Goal: Task Accomplishment & Management: Complete application form

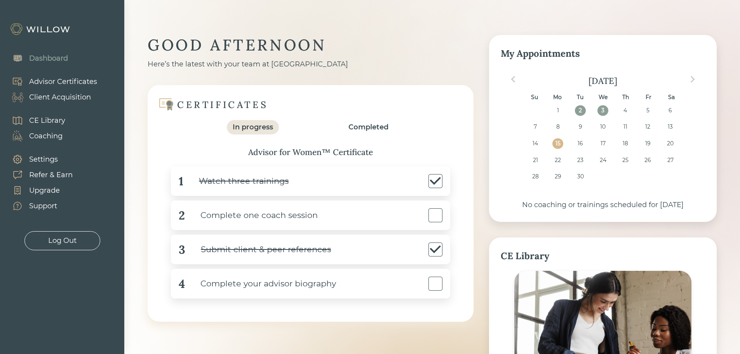
click at [63, 98] on div "Client Acquisition" at bounding box center [60, 97] width 62 height 10
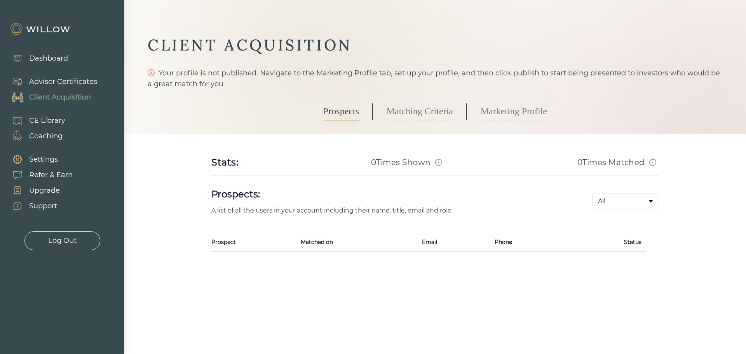
click at [411, 118] on link "Matching Criteria" at bounding box center [420, 111] width 66 height 19
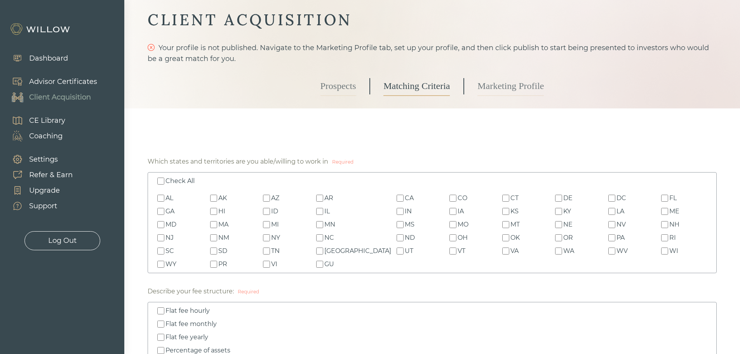
scroll to position [39, 0]
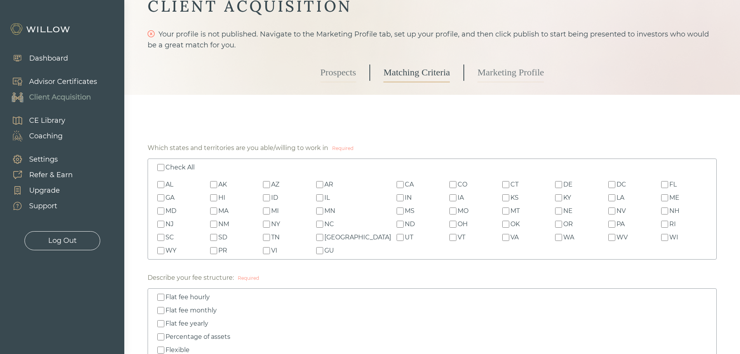
click at [163, 166] on input "Check All" at bounding box center [160, 167] width 7 height 7
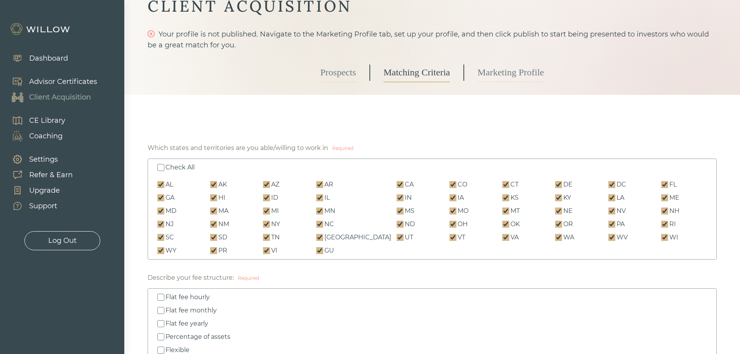
checkbox input "true"
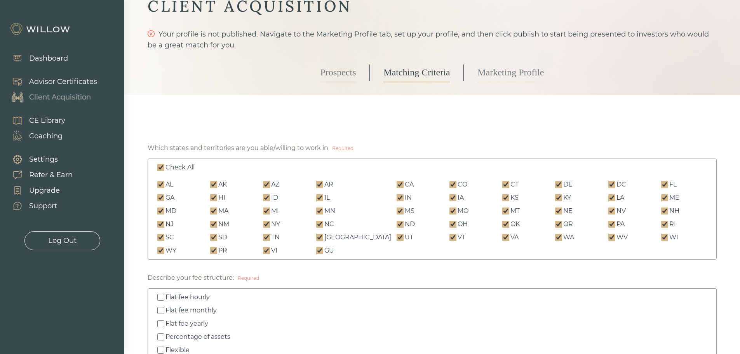
checkbox input "true"
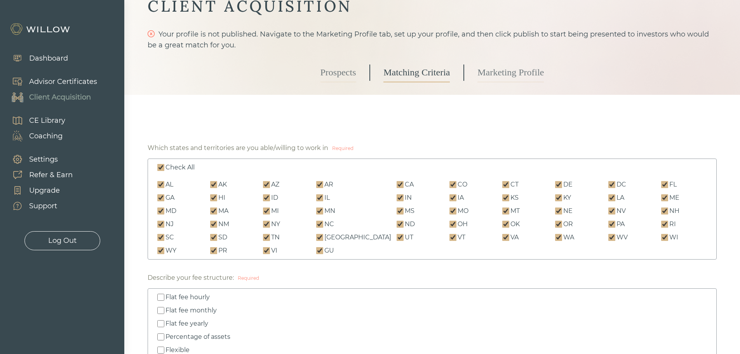
checkbox input "true"
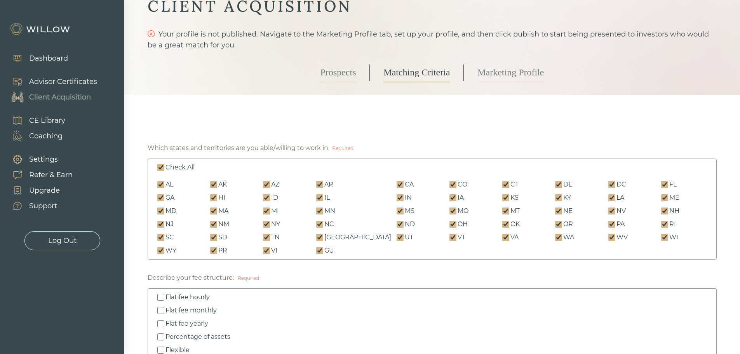
checkbox input "true"
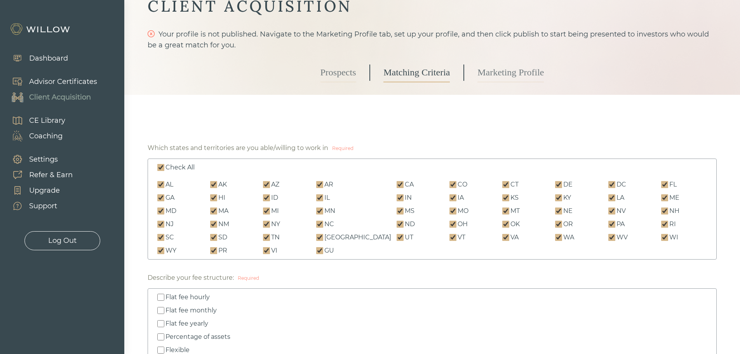
checkbox input "true"
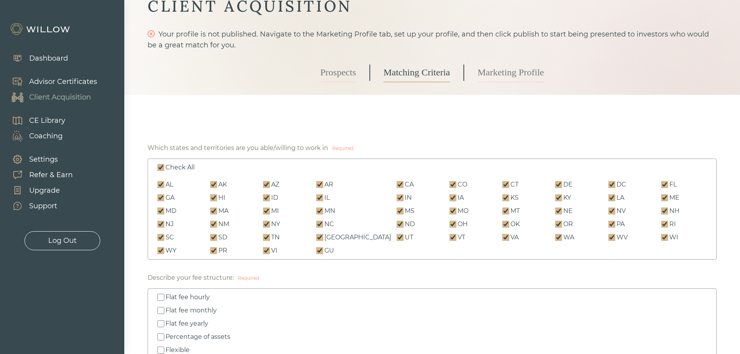
checkbox input "true"
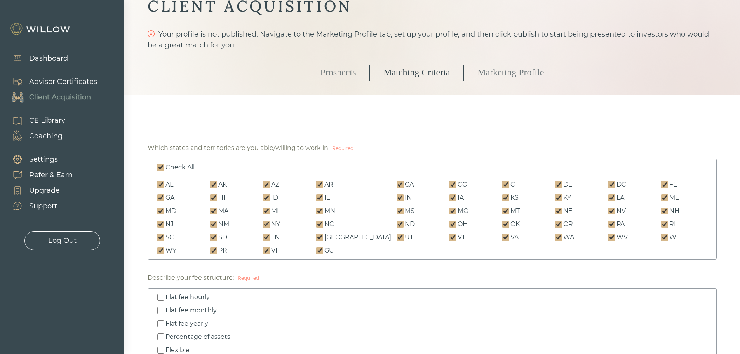
checkbox input "true"
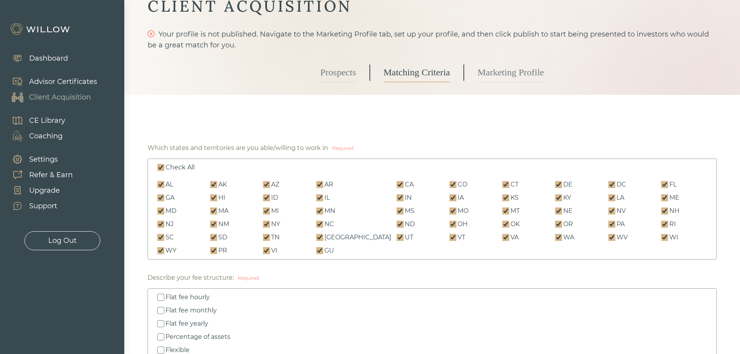
checkbox input "true"
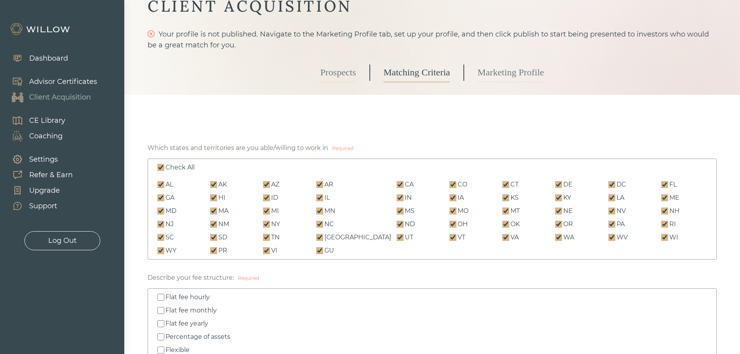
checkbox input "true"
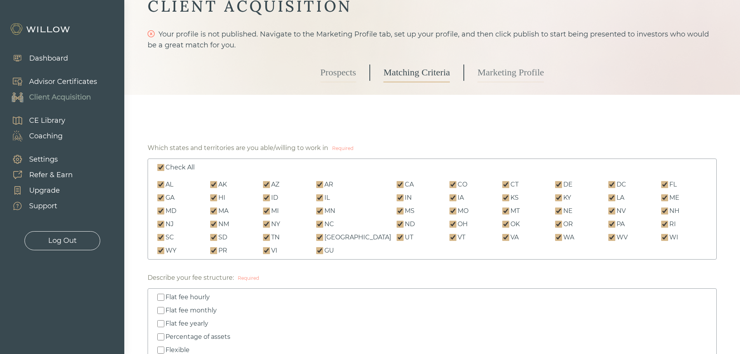
checkbox input "true"
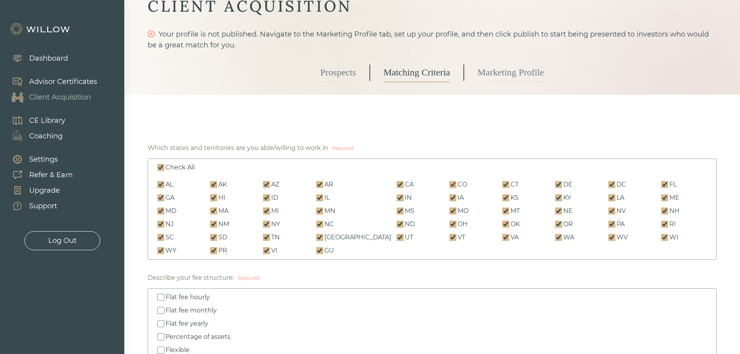
checkbox input "true"
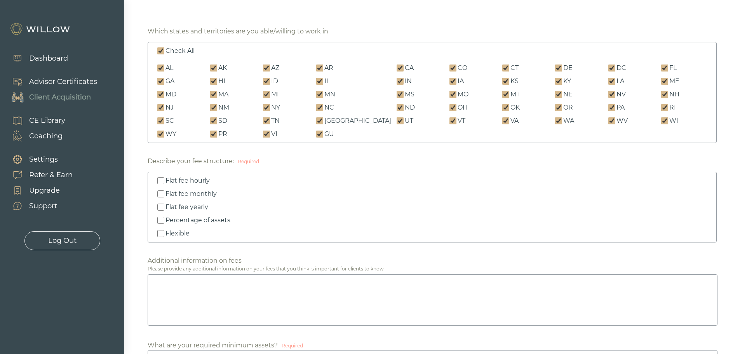
scroll to position [194, 0]
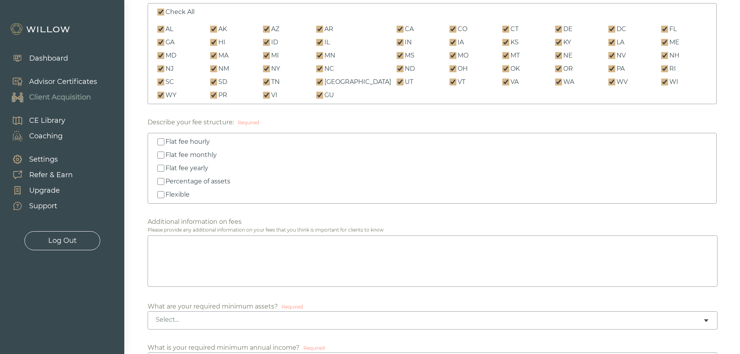
click at [160, 195] on input "Flexible" at bounding box center [160, 194] width 7 height 7
checkbox input "true"
click at [160, 182] on input "Percentage of assets" at bounding box center [160, 181] width 7 height 7
checkbox input "true"
click at [160, 168] on input "Flat fee yearly" at bounding box center [160, 168] width 7 height 7
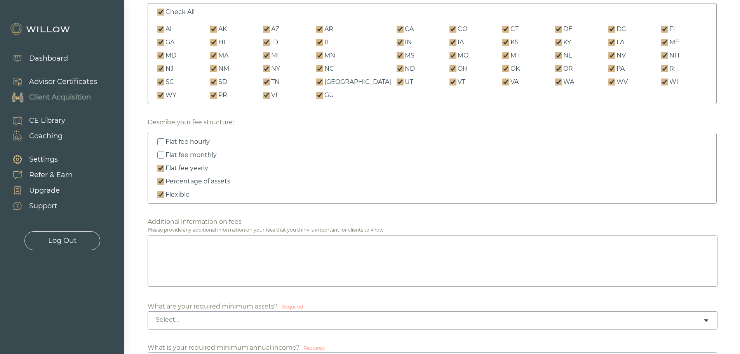
click at [160, 169] on input "Flat fee yearly" at bounding box center [160, 168] width 7 height 7
checkbox input "false"
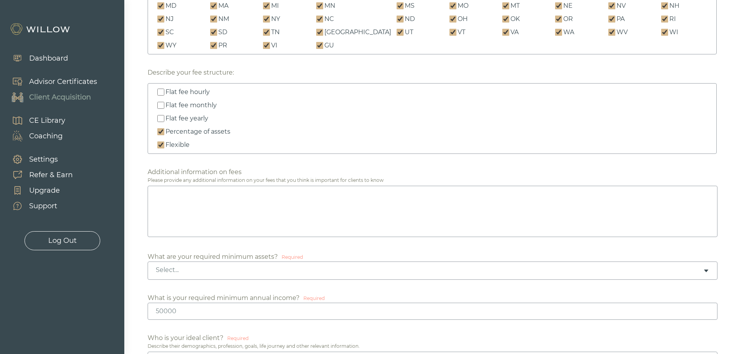
scroll to position [272, 0]
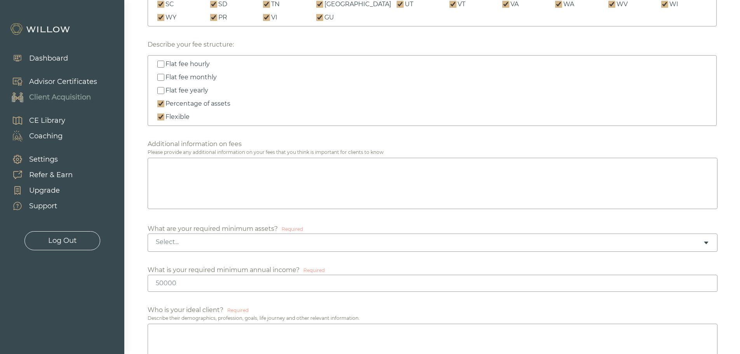
click at [362, 237] on div "Select..." at bounding box center [433, 242] width 570 height 18
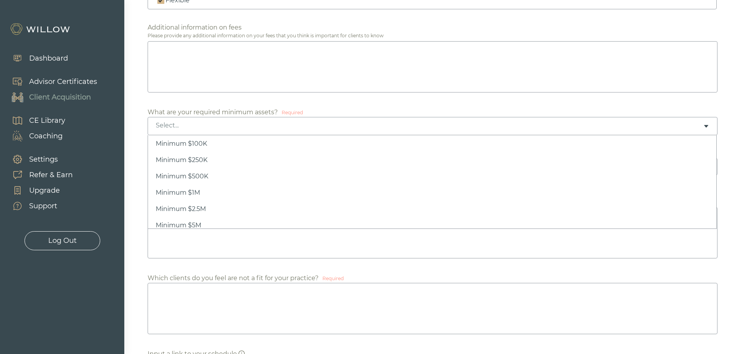
scroll to position [37, 0]
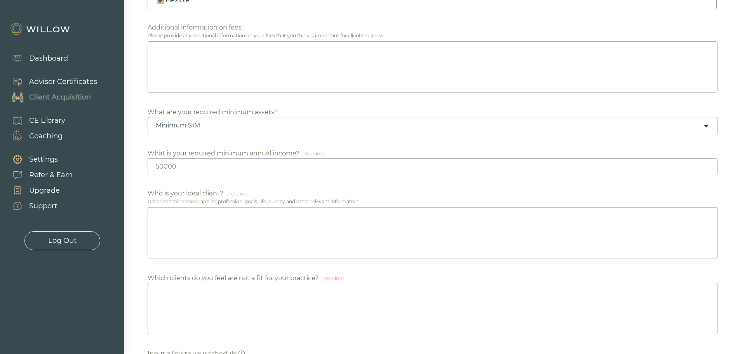
click at [252, 169] on input "number" at bounding box center [433, 166] width 570 height 17
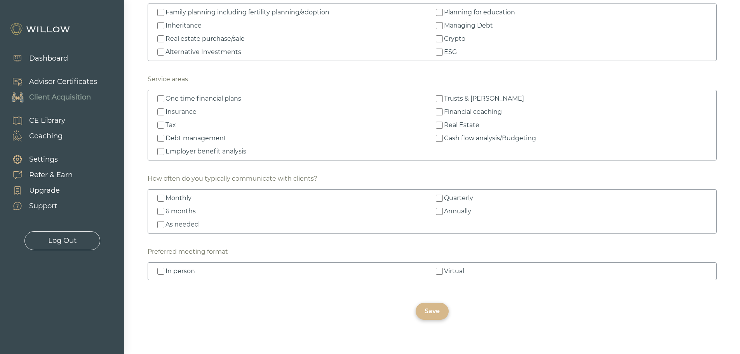
scroll to position [1120, 0]
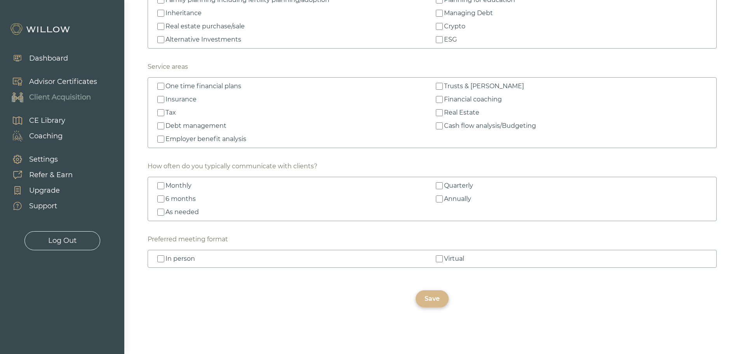
type input "-2"
click at [439, 261] on input "Virtual" at bounding box center [439, 258] width 7 height 7
checkbox input "true"
click at [163, 260] on input "In person" at bounding box center [160, 258] width 7 height 7
checkbox input "true"
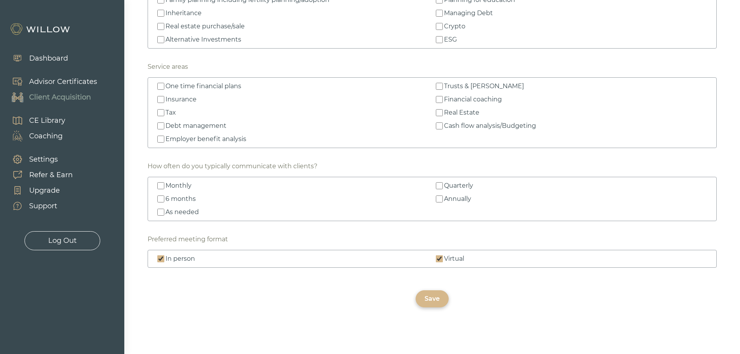
click at [441, 186] on input "Quarterly" at bounding box center [439, 185] width 7 height 7
checkbox input "true"
click at [160, 209] on input "As needed" at bounding box center [160, 212] width 7 height 7
checkbox input "true"
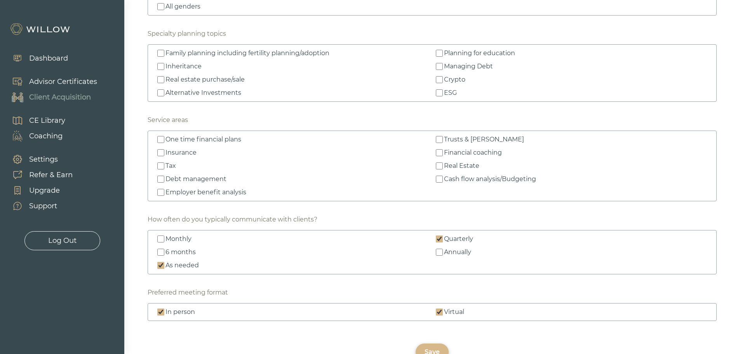
scroll to position [1043, 0]
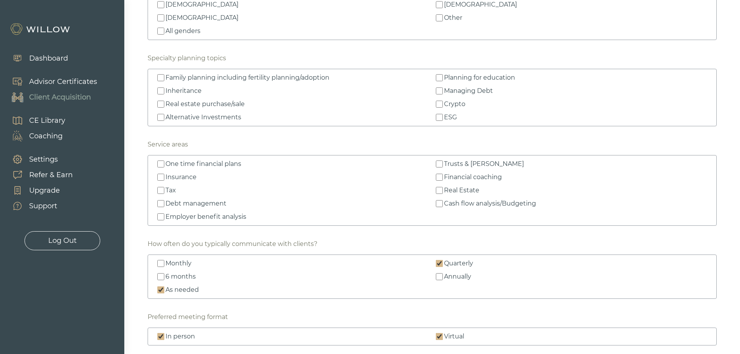
click at [164, 165] on input "One time financial plans" at bounding box center [160, 163] width 7 height 7
checkbox input "true"
click at [440, 165] on input "Trusts & [PERSON_NAME]" at bounding box center [439, 163] width 7 height 7
checkbox input "true"
click at [441, 204] on input "Cash flow analysis/Budgeting" at bounding box center [439, 203] width 7 height 7
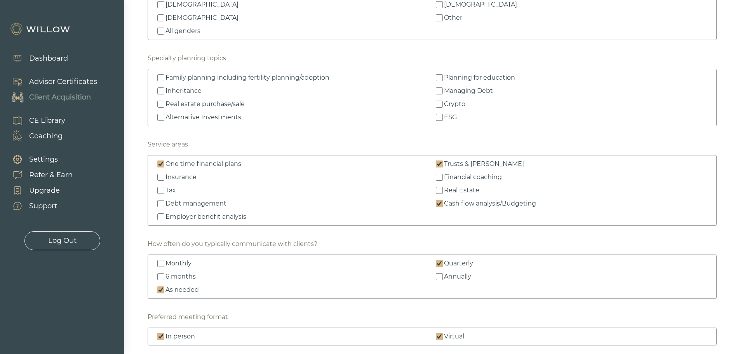
checkbox input "true"
click at [160, 217] on input "Employer benefit analysis" at bounding box center [160, 216] width 7 height 7
checkbox input "true"
click at [440, 178] on input "Financial coaching" at bounding box center [439, 177] width 7 height 7
checkbox input "true"
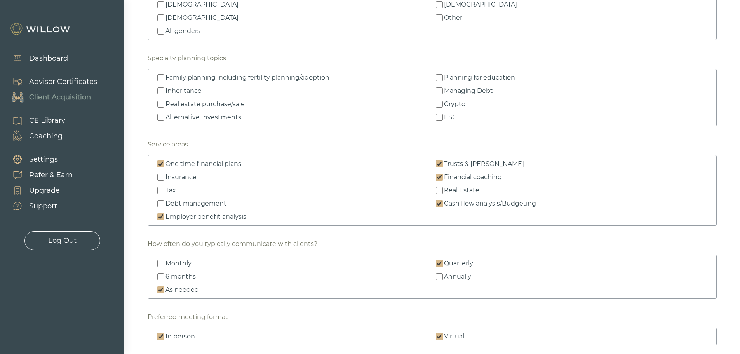
click at [437, 190] on input "Real Estate" at bounding box center [439, 190] width 7 height 7
checkbox input "true"
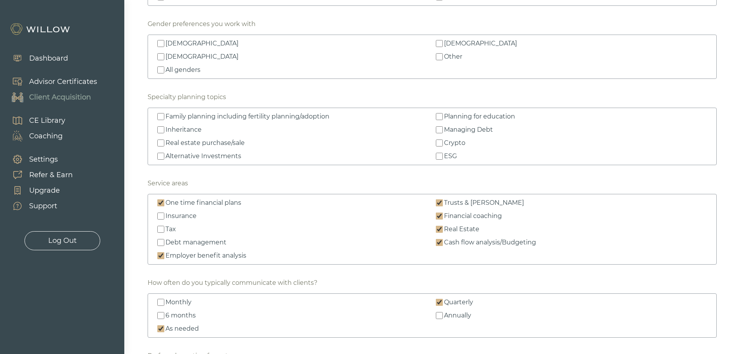
scroll to position [965, 0]
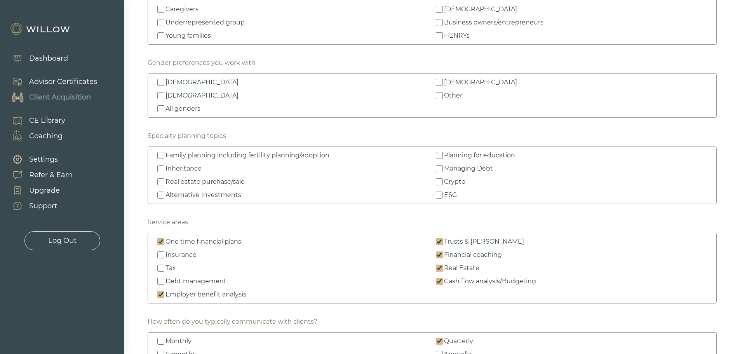
click at [159, 168] on input "Inheritance" at bounding box center [160, 168] width 7 height 7
checkbox input "true"
click at [161, 195] on input "Alternative Investments" at bounding box center [160, 195] width 7 height 7
checkbox input "true"
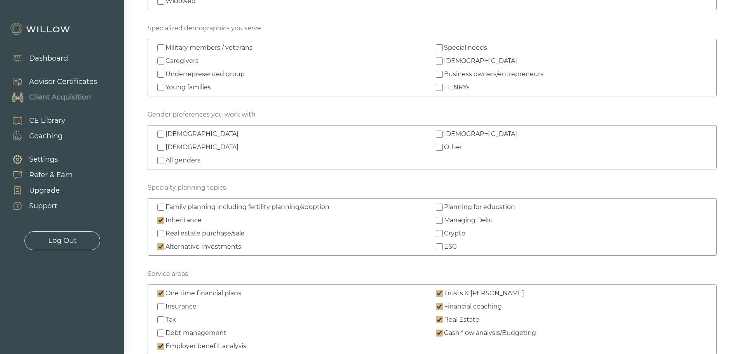
scroll to position [887, 0]
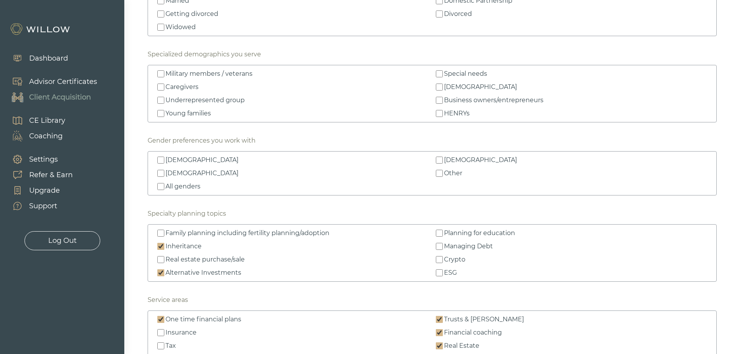
click at [161, 188] on input "All genders" at bounding box center [160, 186] width 7 height 7
checkbox input "true"
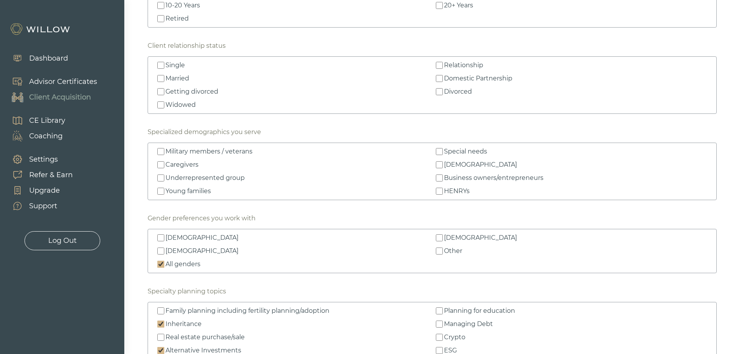
click at [441, 194] on input "HENRYs" at bounding box center [439, 191] width 7 height 7
checkbox input "true"
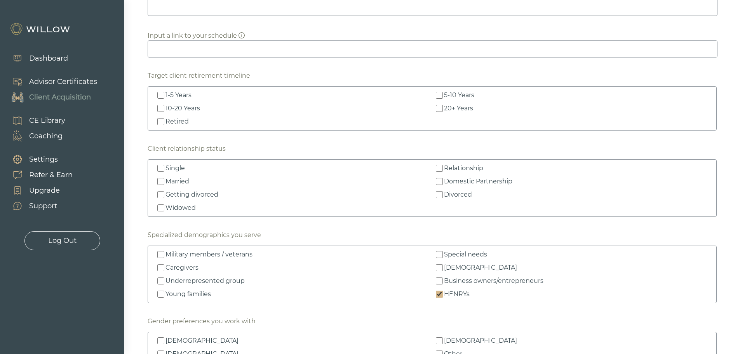
scroll to position [693, 0]
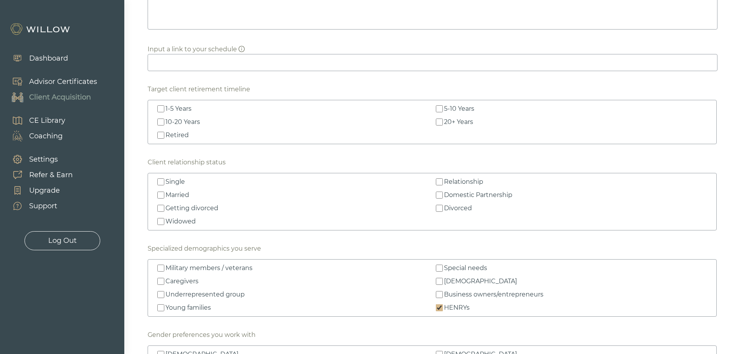
click at [160, 182] on input "Single" at bounding box center [160, 181] width 7 height 7
checkbox input "true"
click at [161, 198] on input "Married" at bounding box center [160, 195] width 7 height 7
checkbox input "true"
click at [160, 207] on input "Getting divorced" at bounding box center [160, 208] width 7 height 7
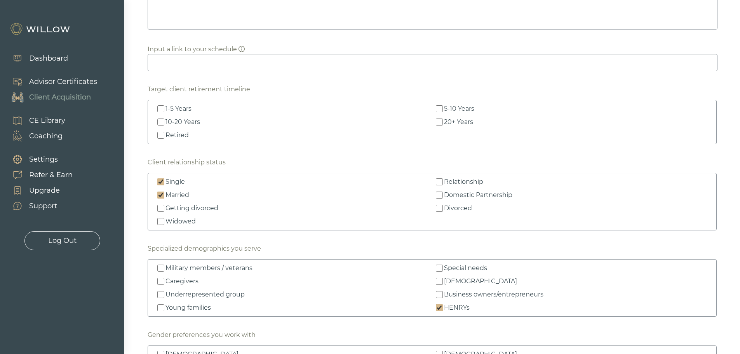
checkbox input "true"
click at [161, 223] on input "Widowed" at bounding box center [160, 221] width 7 height 7
checkbox input "true"
click at [438, 183] on input "Relationship" at bounding box center [439, 181] width 7 height 7
checkbox input "true"
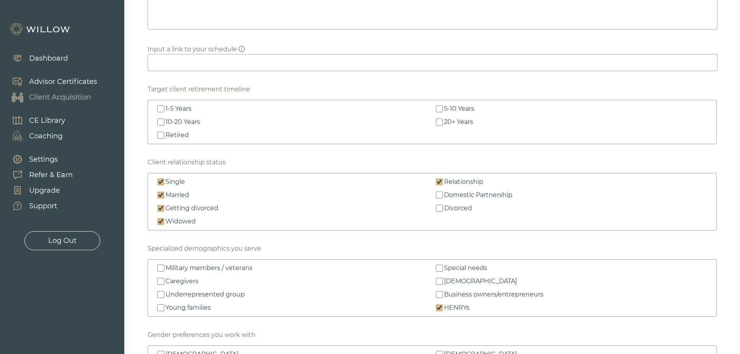
click at [440, 196] on input "Domestic Partnership" at bounding box center [439, 195] width 7 height 7
checkbox input "true"
click at [439, 208] on input "Divorced" at bounding box center [439, 208] width 7 height 7
checkbox input "true"
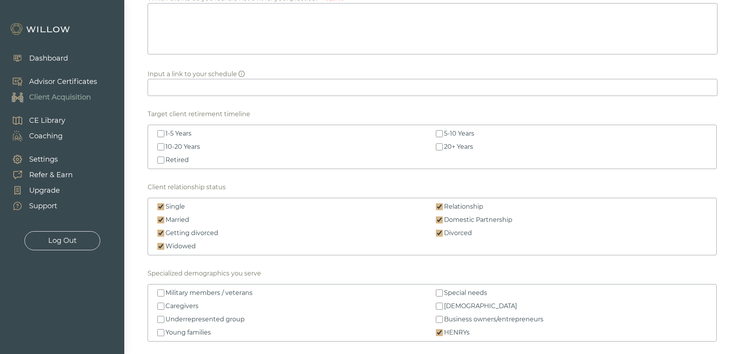
scroll to position [654, 0]
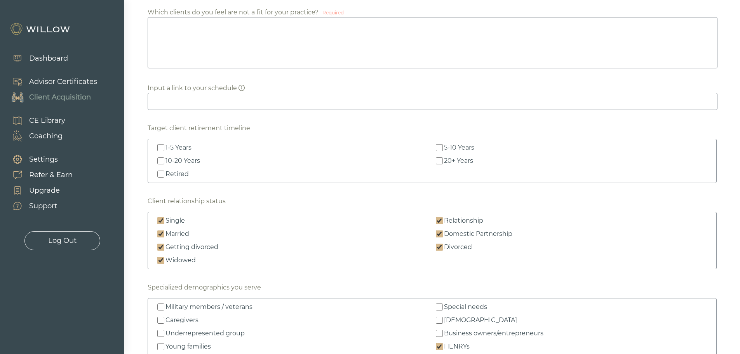
click at [162, 172] on input "Retired" at bounding box center [160, 174] width 7 height 7
checkbox input "true"
click at [160, 148] on input "1-5 Years" at bounding box center [160, 147] width 7 height 7
checkbox input "true"
click at [441, 148] on input "5-10 Years" at bounding box center [439, 147] width 7 height 7
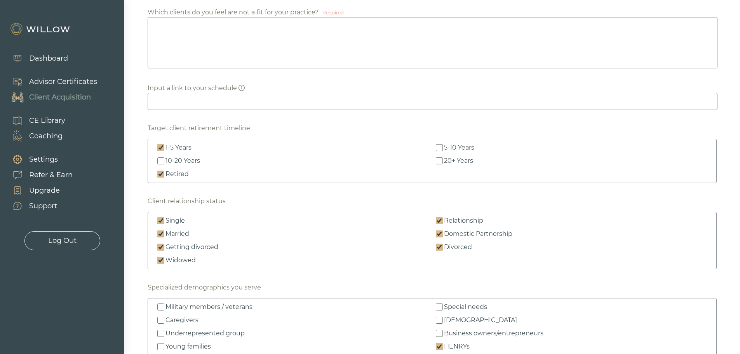
checkbox input "true"
click at [162, 161] on input "10-20 Years" at bounding box center [160, 160] width 7 height 7
checkbox input "true"
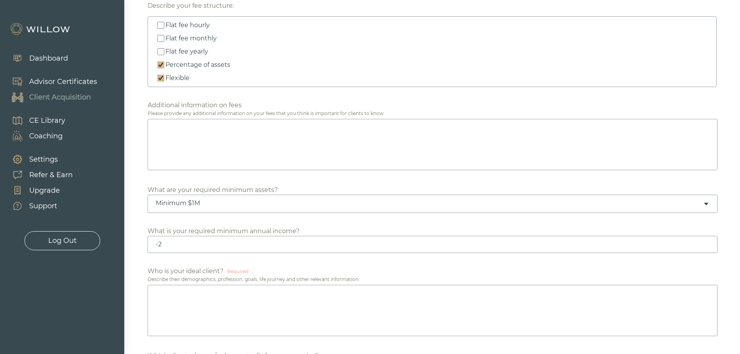
scroll to position [388, 0]
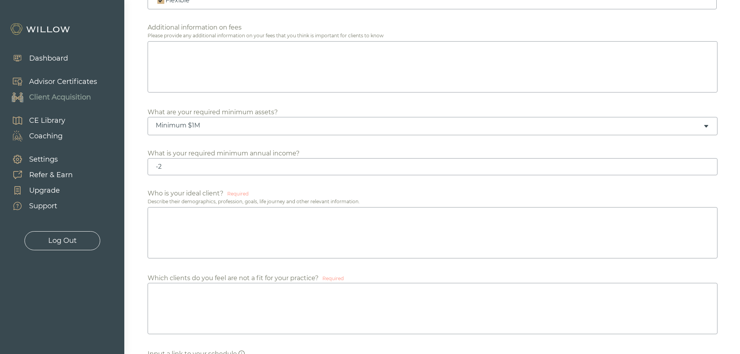
click at [203, 167] on input "-2" at bounding box center [433, 166] width 570 height 17
type input "-2"
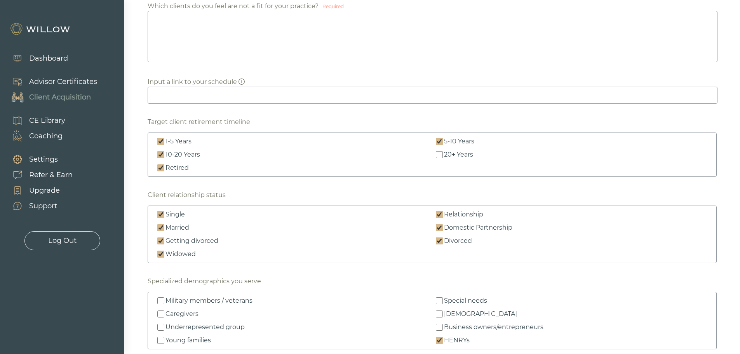
scroll to position [777, 0]
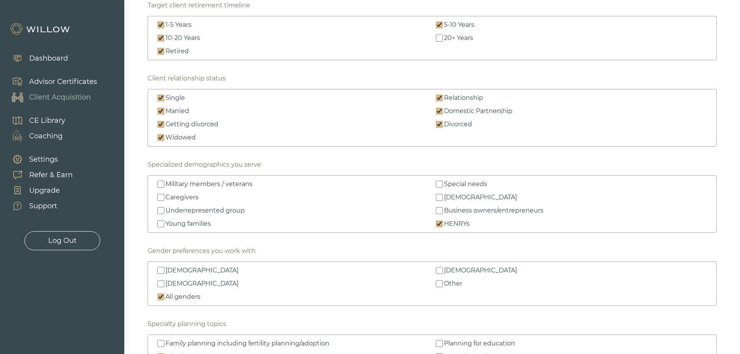
click at [439, 210] on input "Business owners/entrepreneurs" at bounding box center [439, 210] width 7 height 7
checkbox input "true"
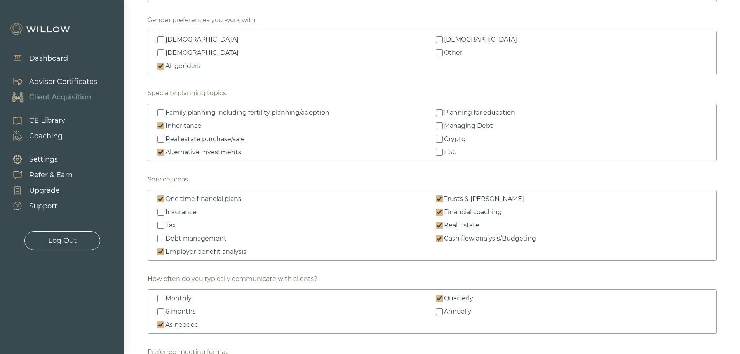
scroll to position [1010, 0]
click at [160, 136] on input "Real estate purchase/sale" at bounding box center [160, 136] width 7 height 7
checkbox input "true"
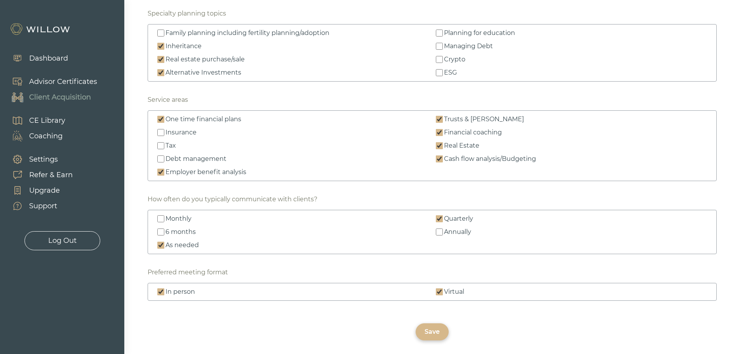
scroll to position [1043, 0]
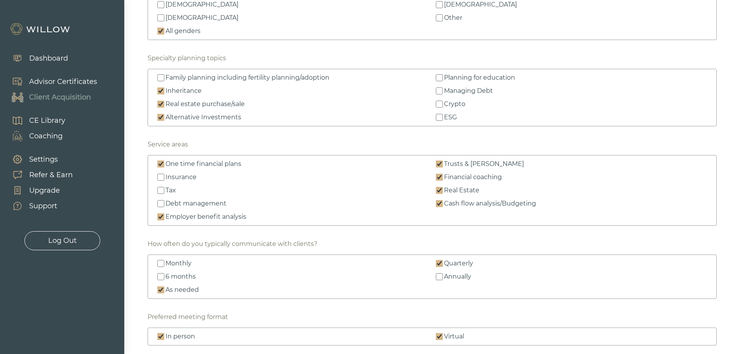
click at [439, 121] on label "ESG" at bounding box center [571, 117] width 275 height 9
click at [439, 121] on input "ESG" at bounding box center [439, 117] width 7 height 7
checkbox input "true"
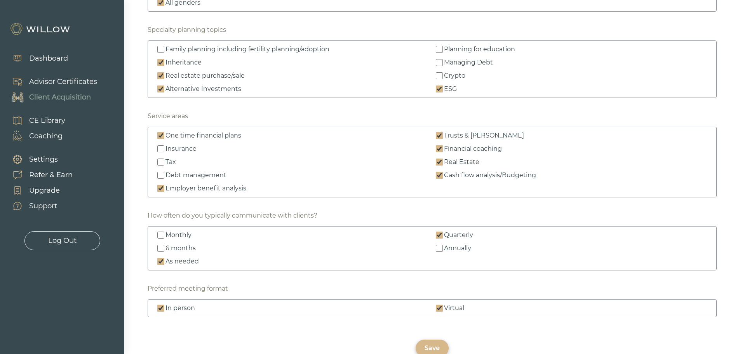
scroll to position [1120, 0]
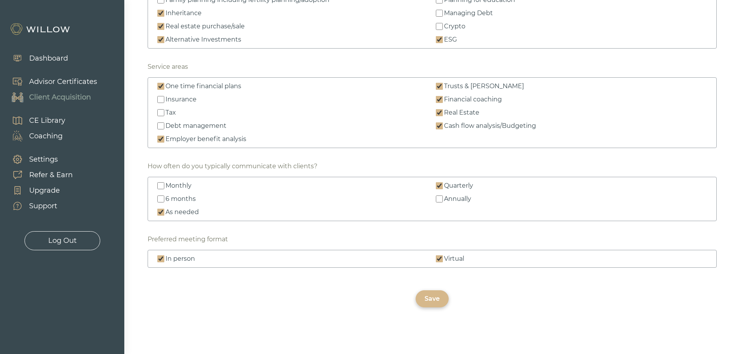
click at [155, 112] on div "One time financial plans Trusts & [PERSON_NAME] Insurance Financial coaching Ta…" at bounding box center [432, 112] width 569 height 71
click at [159, 112] on input "Tax" at bounding box center [160, 112] width 7 height 7
checkbox input "true"
click at [161, 125] on input "Debt management" at bounding box center [160, 125] width 7 height 7
checkbox input "true"
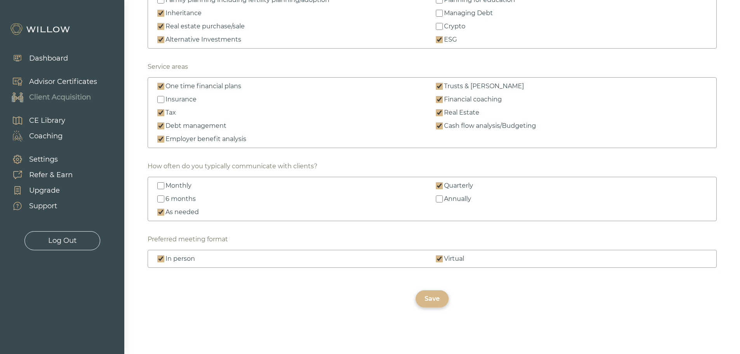
click at [157, 98] on label "Insurance" at bounding box center [293, 99] width 275 height 9
click at [157, 98] on input "Insurance" at bounding box center [160, 99] width 7 height 7
checkbox input "true"
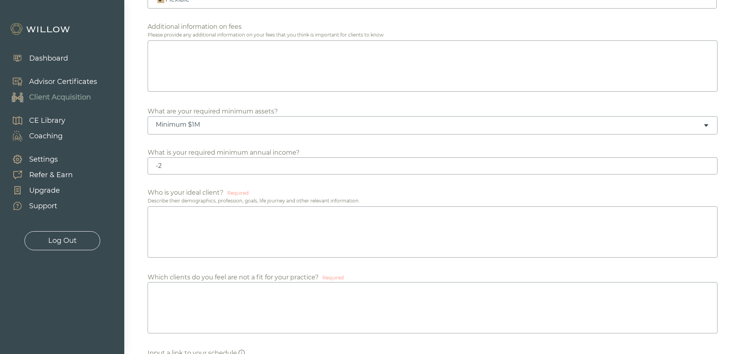
scroll to position [460, 0]
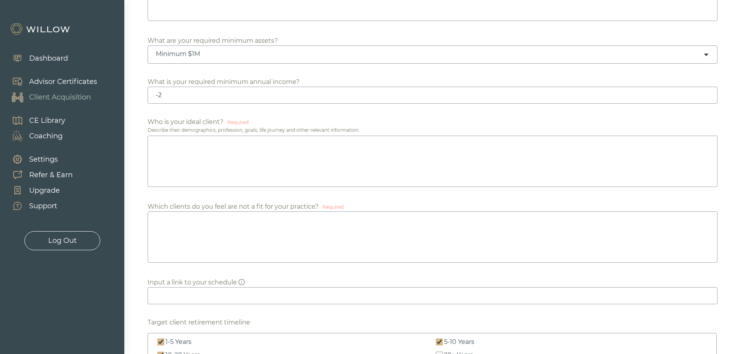
click at [348, 154] on textarea at bounding box center [433, 161] width 570 height 51
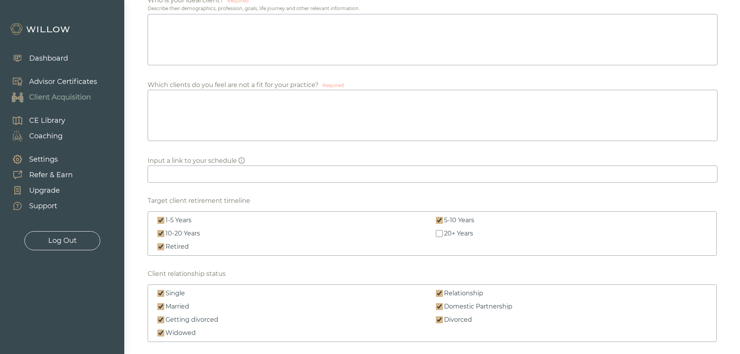
scroll to position [654, 0]
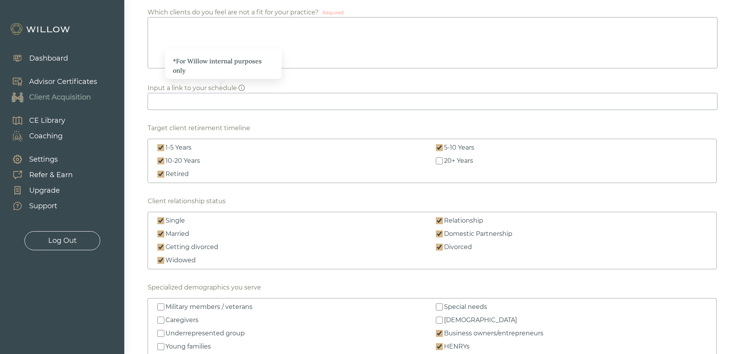
click at [207, 99] on input at bounding box center [433, 101] width 570 height 17
paste input "[URL][DOMAIN_NAME]"
type input "[URL][DOMAIN_NAME]"
click at [333, 123] on div "Which states and territories are you able/willing to work in Required Check All…" at bounding box center [432, 151] width 569 height 1246
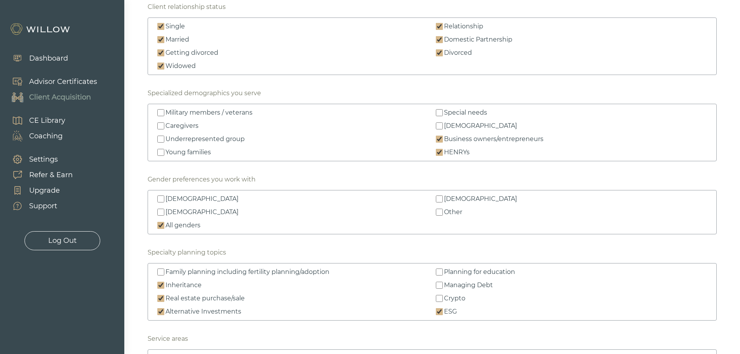
scroll to position [538, 0]
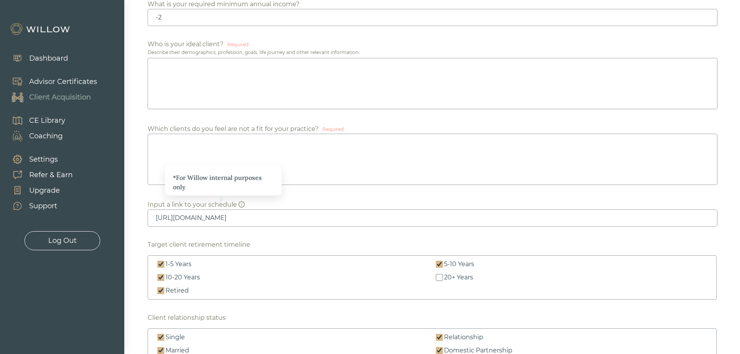
click at [354, 155] on textarea at bounding box center [433, 159] width 570 height 51
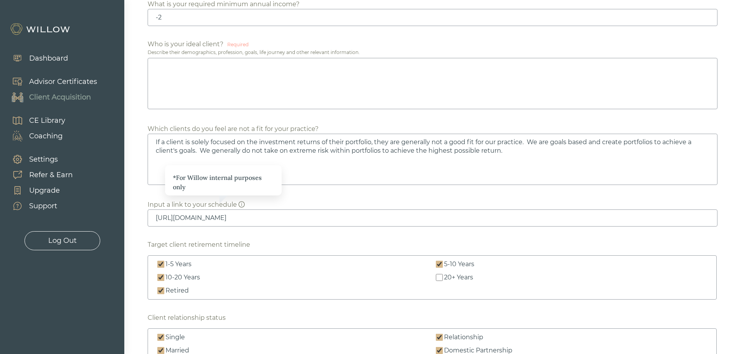
click at [411, 169] on textarea "If a client is solely focused on the investment returns of their portfolio, the…" at bounding box center [433, 159] width 570 height 51
click at [230, 150] on textarea "If a client is solely focused on the investment returns of their portfolio, the…" at bounding box center [433, 159] width 570 height 51
click at [241, 148] on textarea "If a client is solely focused on the investment returns of their portfolio, the…" at bounding box center [433, 159] width 570 height 51
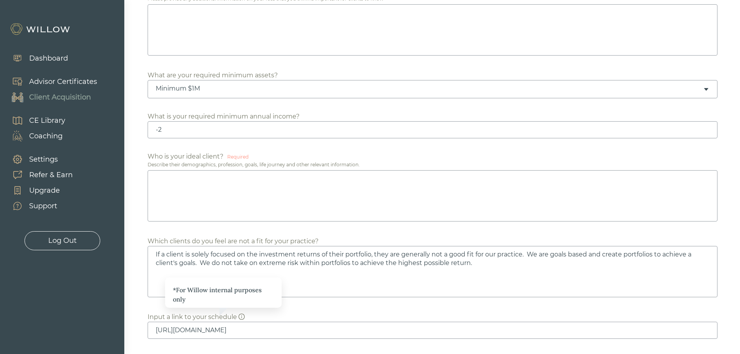
scroll to position [421, 0]
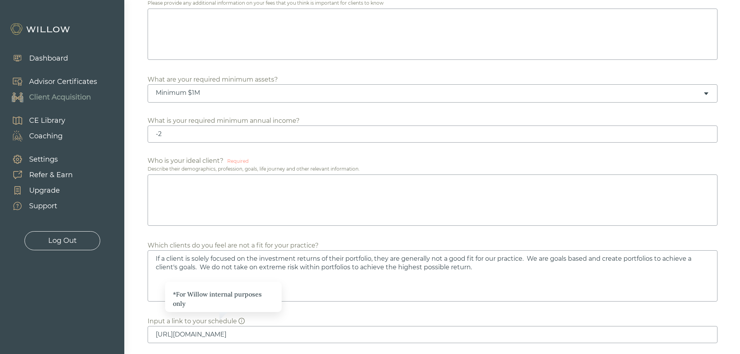
type textarea "If a client is solely focused on the investment returns of their portfolio, the…"
click at [343, 191] on textarea at bounding box center [433, 199] width 570 height 51
click at [368, 185] on textarea at bounding box center [433, 199] width 570 height 51
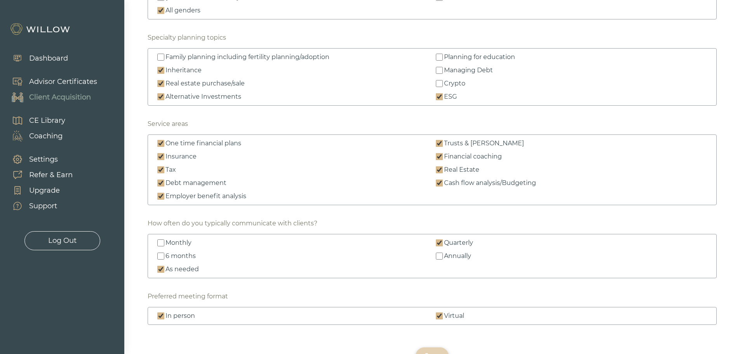
scroll to position [1120, 0]
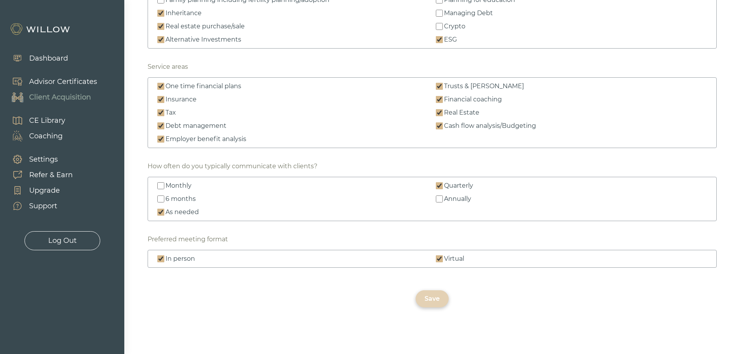
click at [434, 300] on div "Save" at bounding box center [432, 298] width 15 height 9
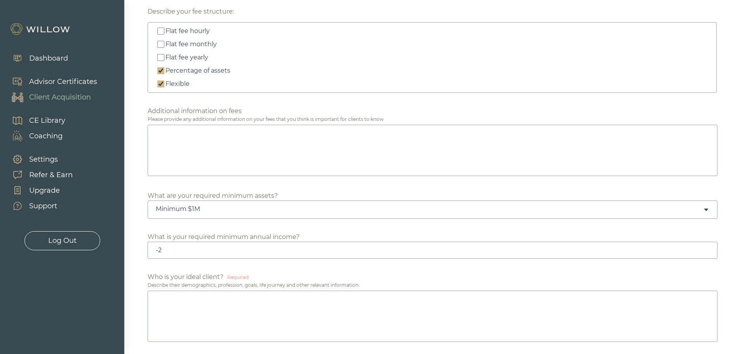
scroll to position [305, 0]
click at [364, 135] on textarea at bounding box center [433, 150] width 570 height 51
click at [395, 133] on textarea at bounding box center [433, 150] width 570 height 51
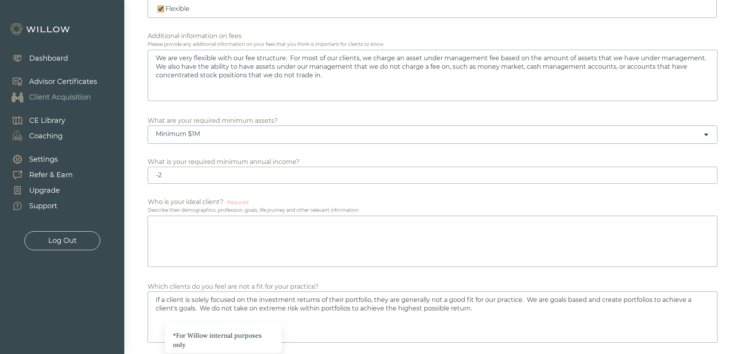
scroll to position [382, 0]
type textarea "We are very flexible with our fee structure. For most of our clients, we charge…"
click at [331, 220] on textarea at bounding box center [433, 238] width 570 height 51
click at [232, 220] on textarea at bounding box center [433, 238] width 570 height 51
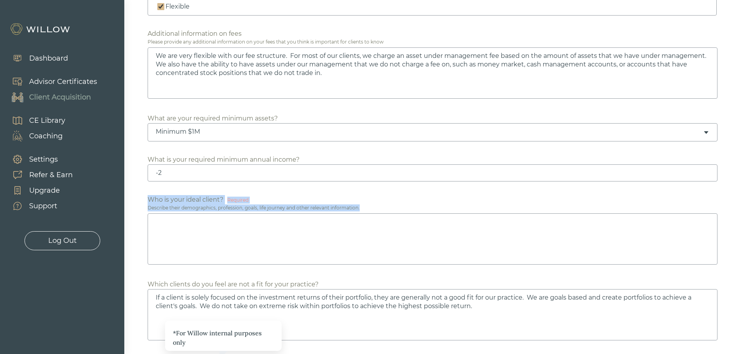
drag, startPoint x: 365, startPoint y: 210, endPoint x: 149, endPoint y: 194, distance: 217.0
copy div "Who is your ideal client? Required Describe their demographics, profession, goa…"
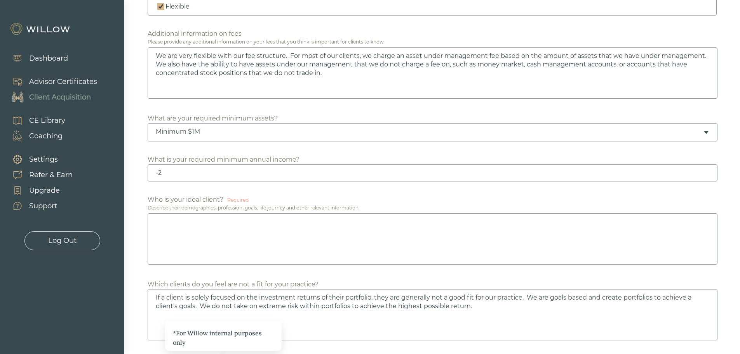
click at [340, 228] on textarea at bounding box center [433, 238] width 570 height 51
paste textarea "I work best with clients who value a collaborative approach to wealth managemen…"
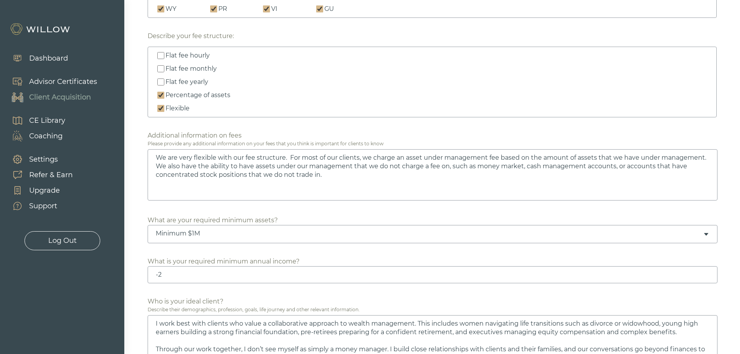
scroll to position [421, 0]
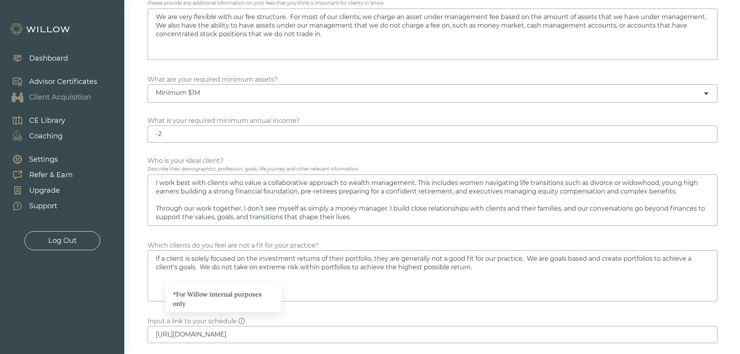
type textarea "I work best with clients who value a collaborative approach to wealth managemen…"
drag, startPoint x: 351, startPoint y: 217, endPoint x: 67, endPoint y: 194, distance: 285.3
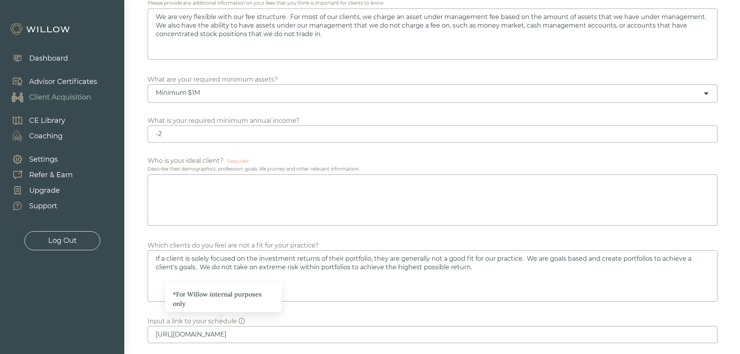
paste textarea "I partner with clients who value a collaborative approach to wealth management.…"
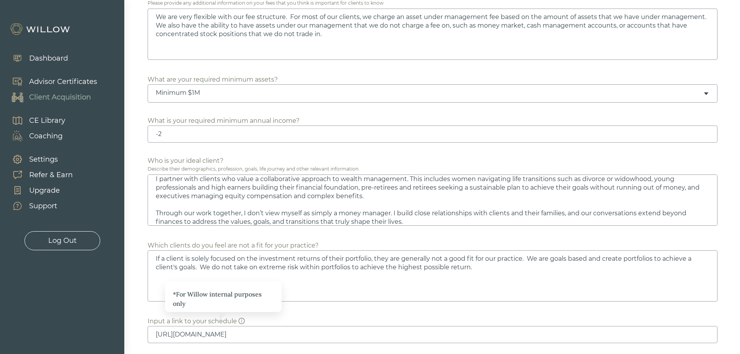
scroll to position [0, 0]
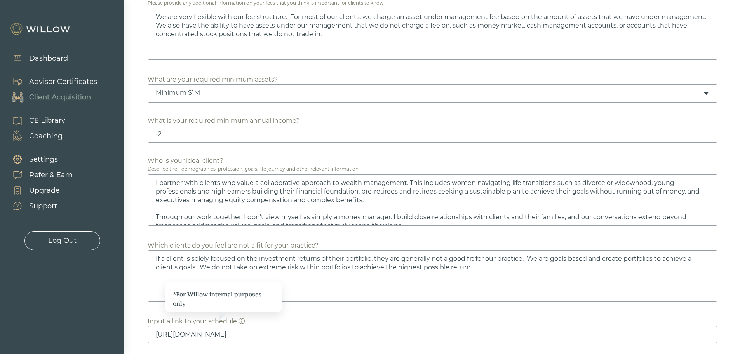
click at [410, 181] on textarea "I partner with clients who value a collaborative approach to wealth management.…" at bounding box center [433, 199] width 570 height 51
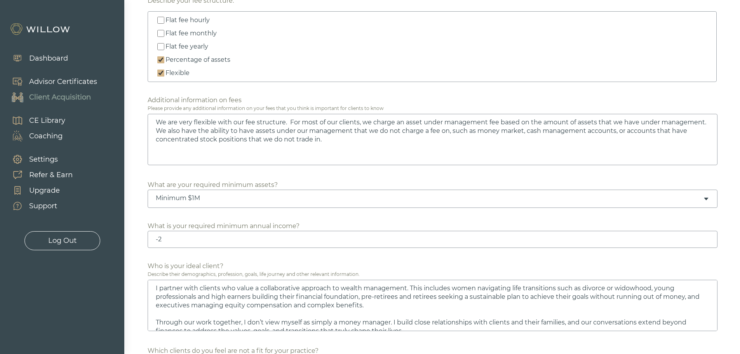
scroll to position [305, 0]
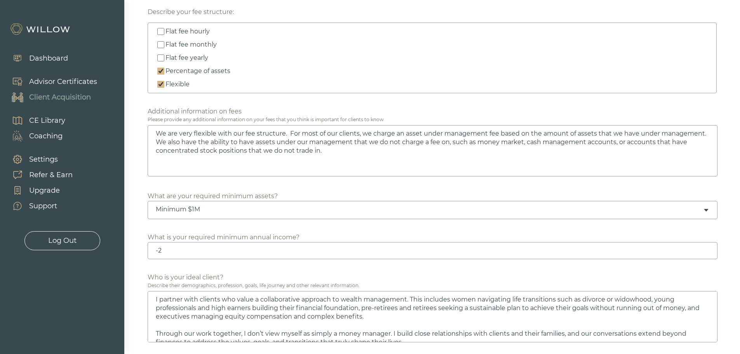
type textarea "I partner with clients who value a collaborative approach to wealth management.…"
click at [326, 150] on textarea "We are very flexible with our fee structure. For most of our clients, we charge…" at bounding box center [433, 150] width 570 height 51
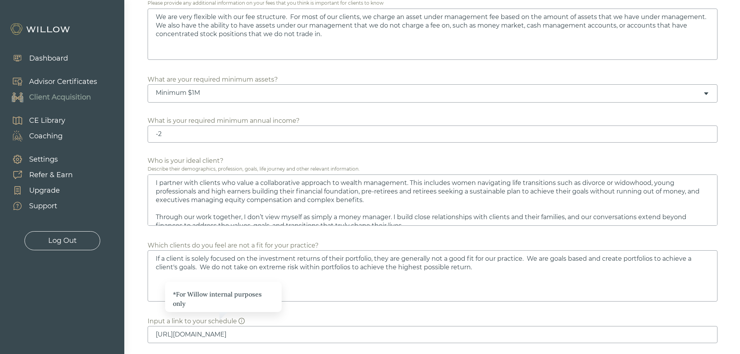
scroll to position [9, 0]
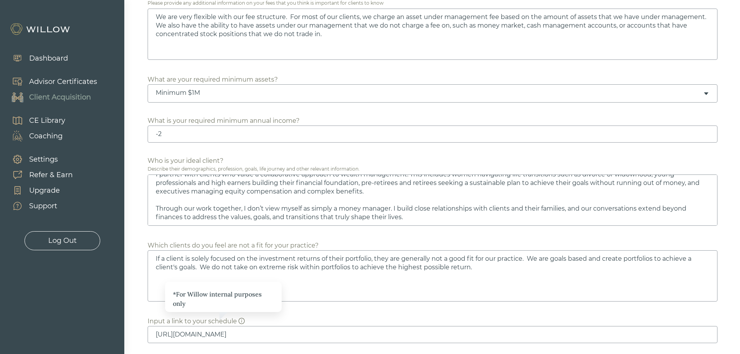
type textarea "We are very flexible with our fee structure. For most of our clients, we charge…"
drag, startPoint x: 416, startPoint y: 219, endPoint x: 406, endPoint y: 209, distance: 14.0
click at [406, 209] on textarea "I partner with clients who value a collaborative approach to wealth management.…" at bounding box center [433, 199] width 570 height 51
click at [425, 219] on textarea "I partner with clients who value a collaborative approach to wealth management.…" at bounding box center [433, 199] width 570 height 51
drag, startPoint x: 419, startPoint y: 218, endPoint x: 130, endPoint y: 200, distance: 289.2
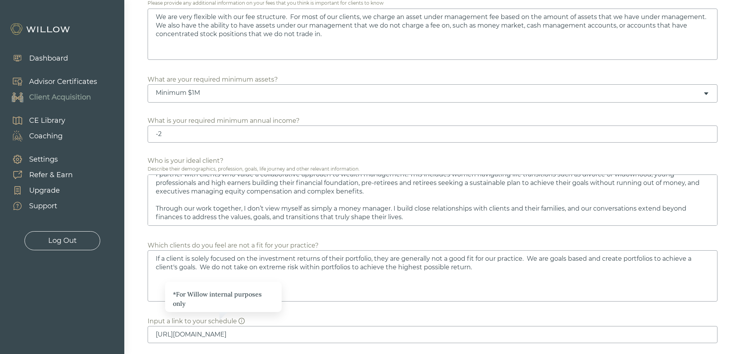
click at [148, 200] on div "CLIENT ACQUISITION Your profile is not published. Navigate to the Marketing Pro…" at bounding box center [432, 310] width 569 height 1393
click at [420, 215] on textarea "I partner with clients who value a collaborative approach to wealth management.…" at bounding box center [433, 199] width 570 height 51
click at [393, 209] on textarea "I partner with clients who value a collaborative approach to wealth management.…" at bounding box center [433, 199] width 570 height 51
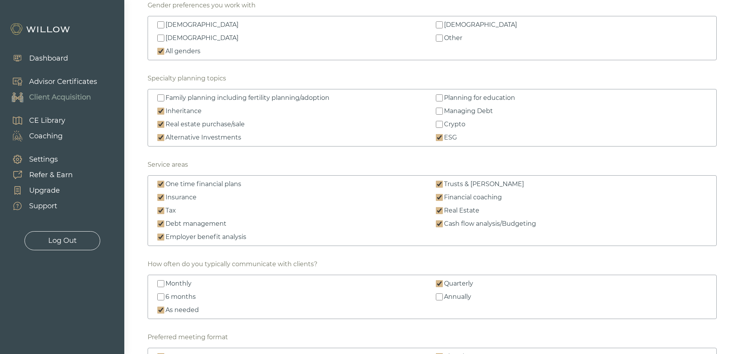
scroll to position [1082, 0]
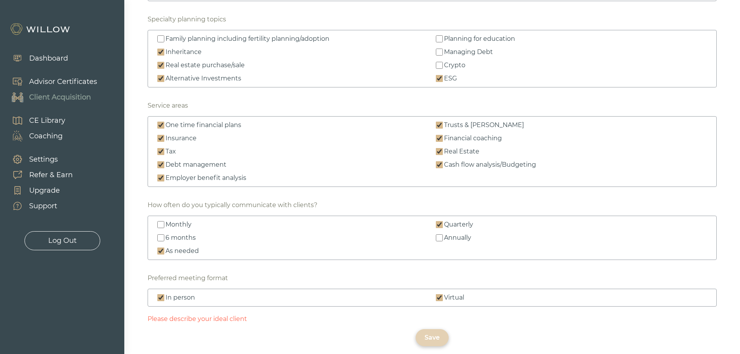
type textarea "I partner with clients who value a collaborative approach to wealth management.…"
click at [430, 332] on div "Save" at bounding box center [432, 337] width 33 height 17
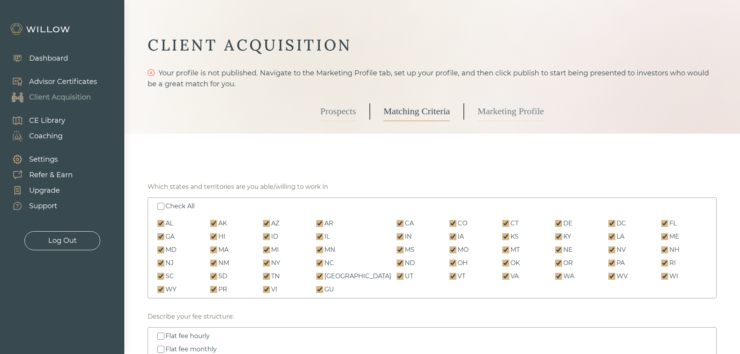
click at [348, 116] on link "Prospects" at bounding box center [339, 111] width 36 height 19
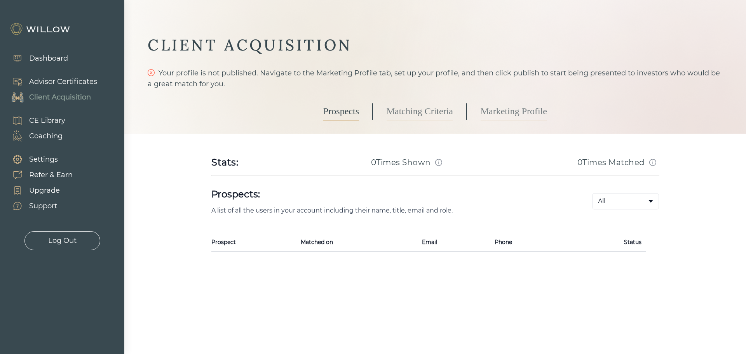
click at [520, 106] on link "Marketing Profile" at bounding box center [514, 111] width 66 height 19
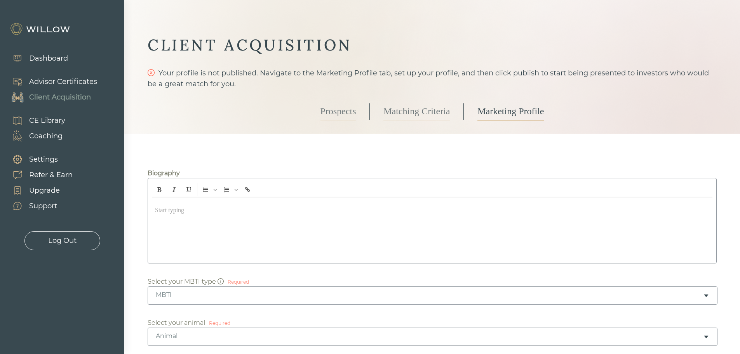
click at [246, 203] on div at bounding box center [432, 228] width 561 height 62
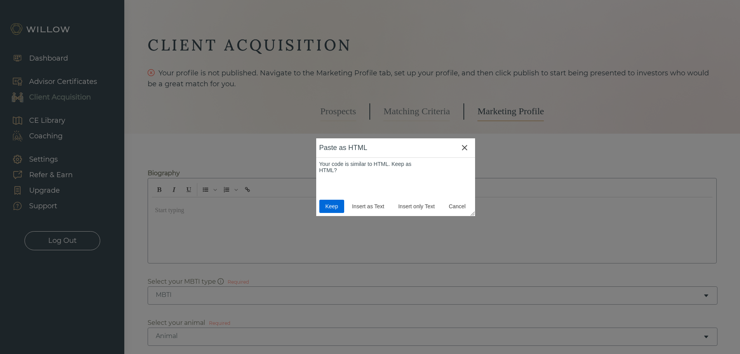
click at [327, 207] on span "Keep" at bounding box center [331, 206] width 19 height 6
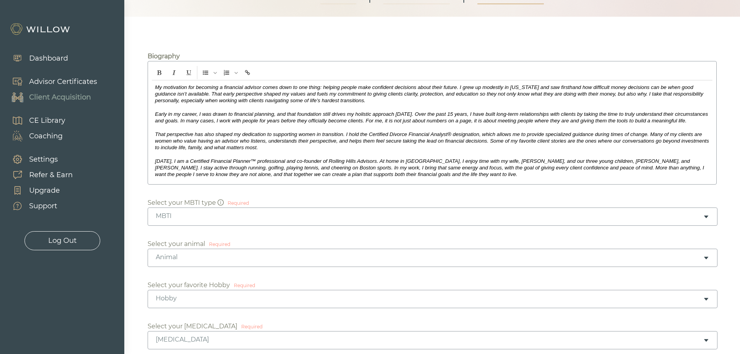
scroll to position [117, 0]
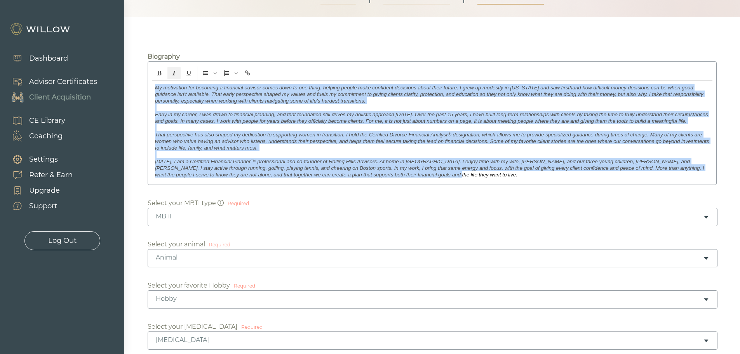
drag, startPoint x: 424, startPoint y: 188, endPoint x: 141, endPoint y: 85, distance: 300.8
click at [174, 72] on icon "Italic" at bounding box center [173, 73] width 3 height 5
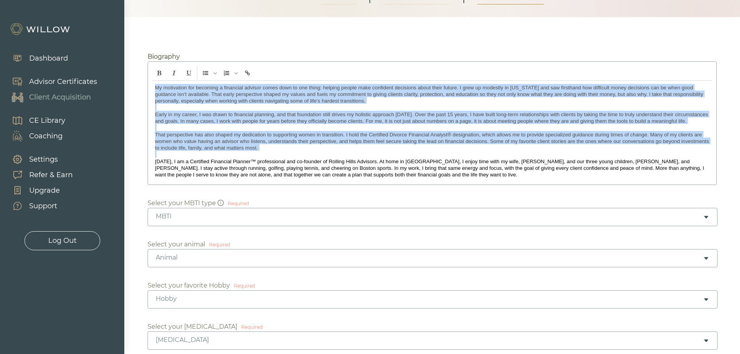
click at [381, 145] on span "That perspective has also shaped my dedication to supporting women in transitio…" at bounding box center [432, 141] width 554 height 19
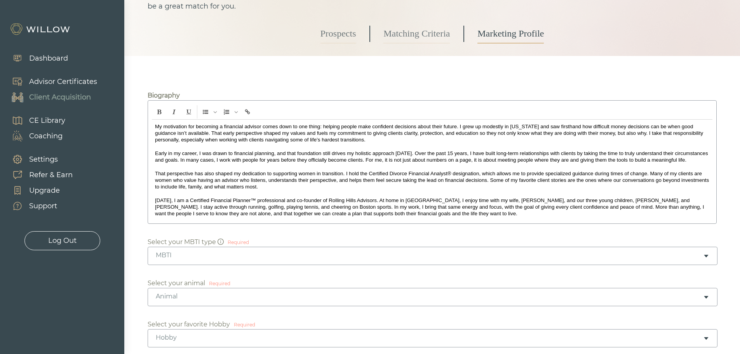
scroll to position [155, 0]
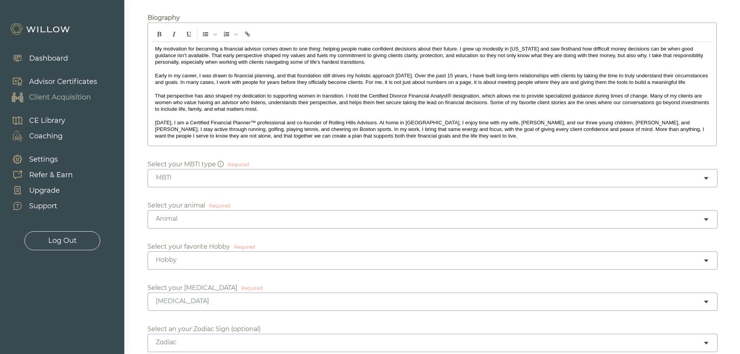
click at [403, 187] on div "MBTI" at bounding box center [433, 178] width 570 height 18
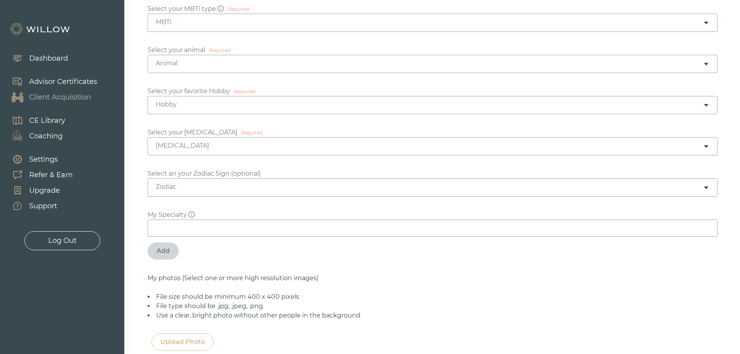
click at [396, 150] on div "[MEDICAL_DATA]" at bounding box center [429, 145] width 547 height 9
click at [282, 191] on div "Zodiac" at bounding box center [429, 187] width 547 height 9
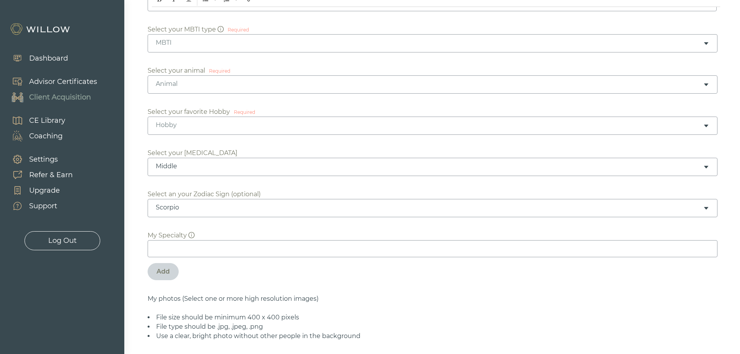
scroll to position [272, 0]
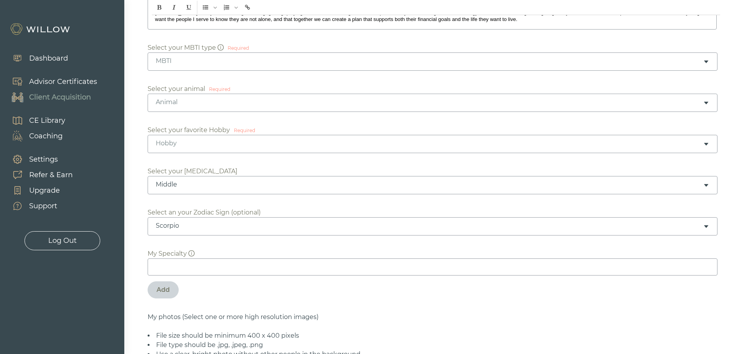
click at [210, 148] on div "Hobby" at bounding box center [429, 143] width 547 height 9
click at [253, 148] on div "Sports" at bounding box center [429, 143] width 547 height 9
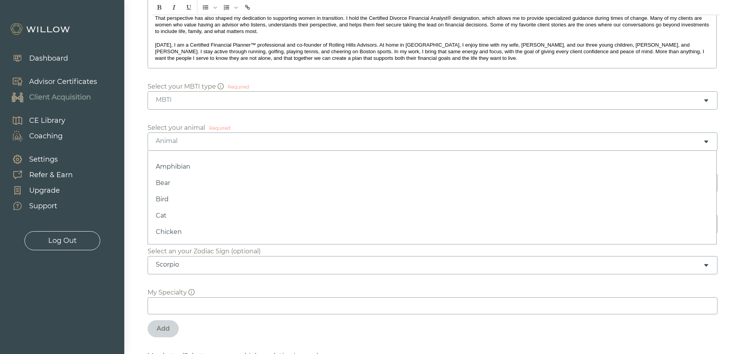
click at [359, 151] on div "Animal" at bounding box center [433, 141] width 570 height 18
click at [368, 104] on div "MBTI" at bounding box center [429, 100] width 547 height 9
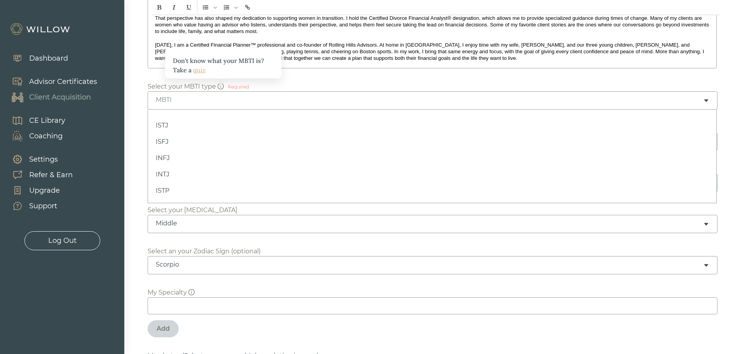
click at [198, 74] on link "quiz" at bounding box center [199, 70] width 12 height 8
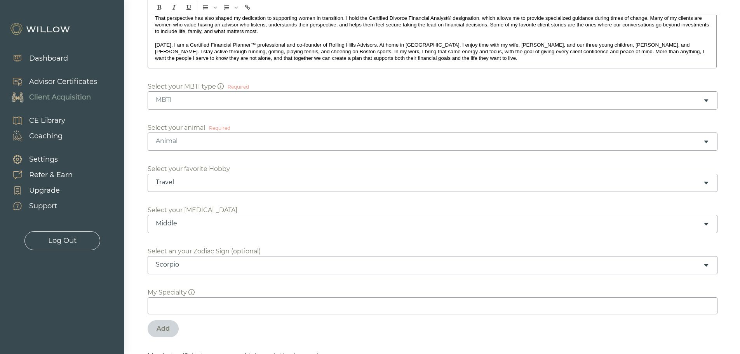
click at [208, 104] on div "MBTI" at bounding box center [429, 100] width 547 height 9
click at [413, 151] on div "Animal" at bounding box center [433, 141] width 570 height 18
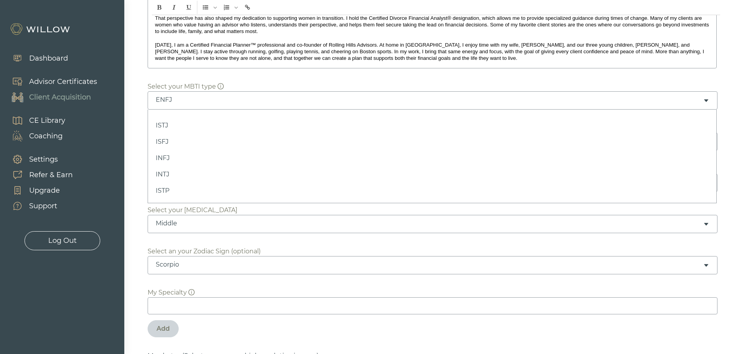
click at [366, 104] on div "ENFJ" at bounding box center [429, 100] width 547 height 9
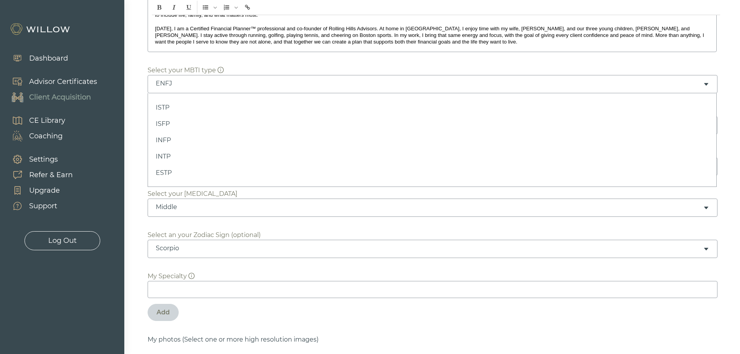
scroll to position [233, 0]
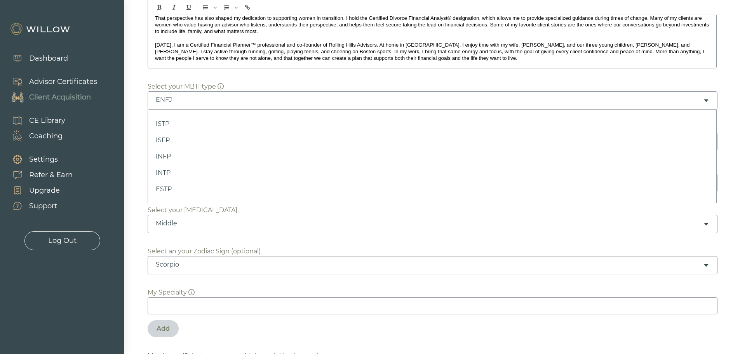
click at [130, 95] on div at bounding box center [370, 177] width 740 height 354
click at [280, 145] on div "Animal" at bounding box center [429, 141] width 547 height 9
click at [211, 132] on div "Required" at bounding box center [219, 128] width 21 height 7
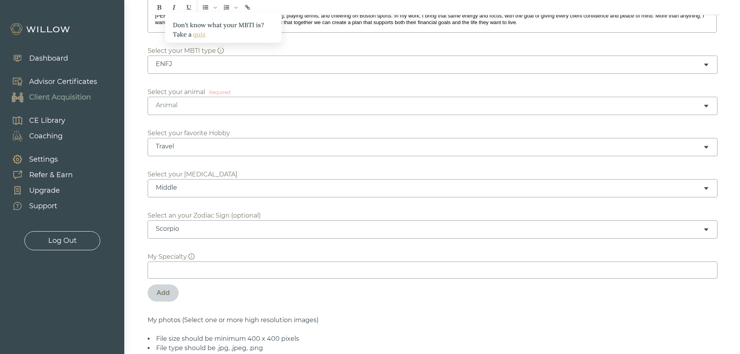
scroll to position [272, 0]
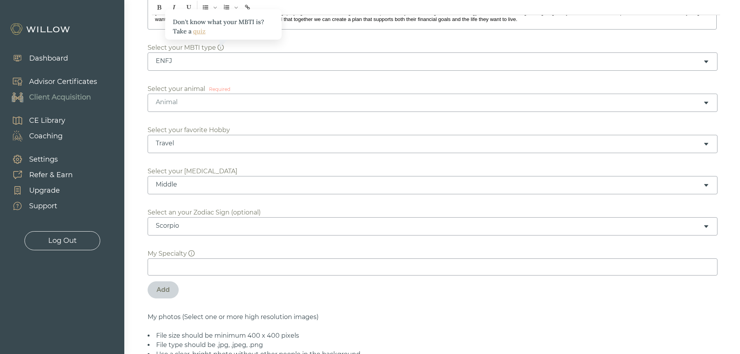
click at [299, 106] on div "Animal" at bounding box center [429, 102] width 547 height 9
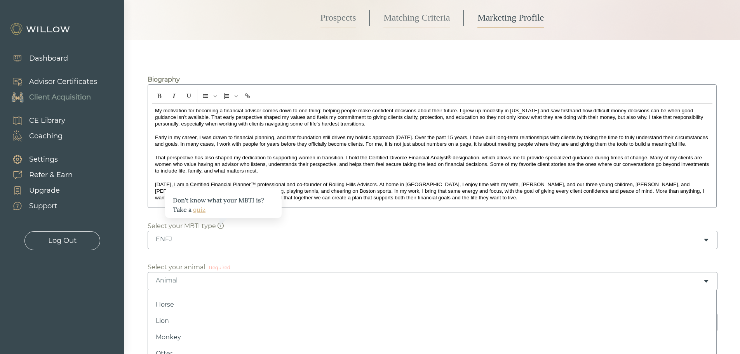
scroll to position [155, 0]
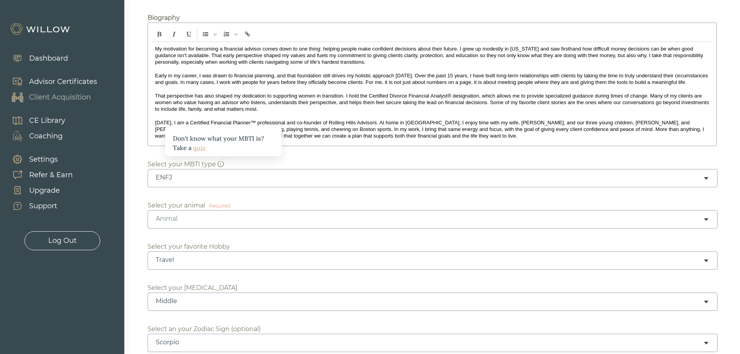
click at [211, 228] on div "Animal" at bounding box center [433, 219] width 570 height 18
click at [366, 223] on div "Dog" at bounding box center [429, 218] width 547 height 9
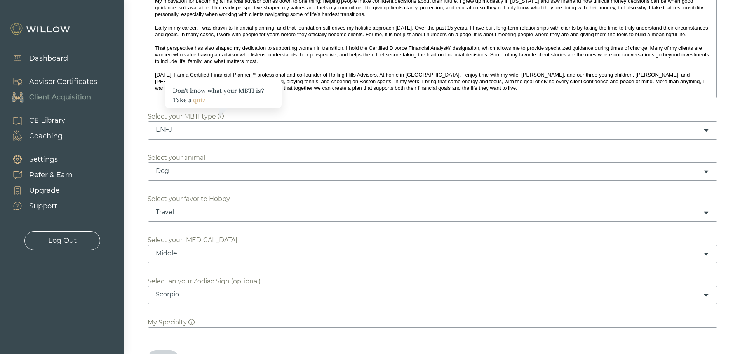
scroll to position [311, 0]
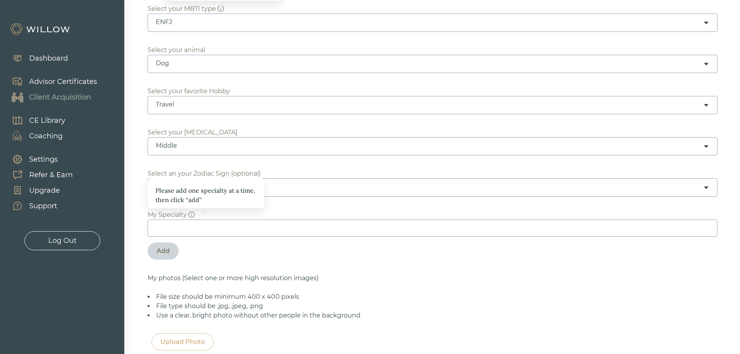
click at [223, 237] on input at bounding box center [433, 227] width 570 height 17
click at [157, 256] on div "Add" at bounding box center [163, 250] width 13 height 9
click at [209, 237] on input at bounding box center [433, 227] width 570 height 17
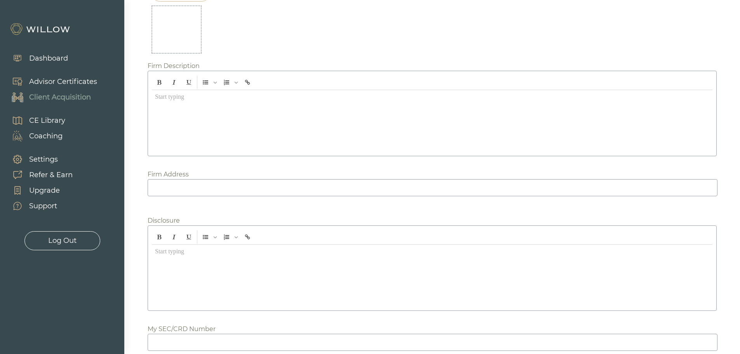
scroll to position [958, 0]
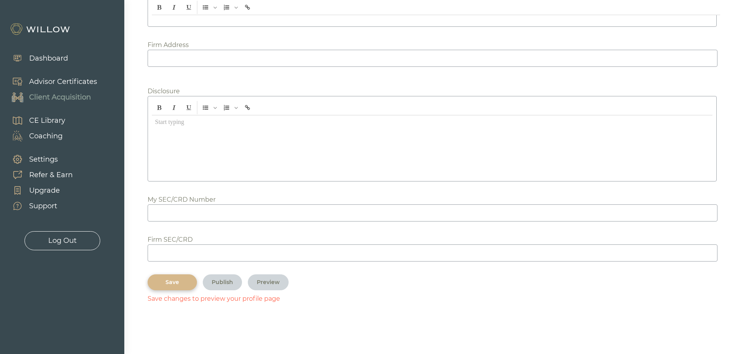
click at [170, 283] on div "Save" at bounding box center [172, 282] width 31 height 8
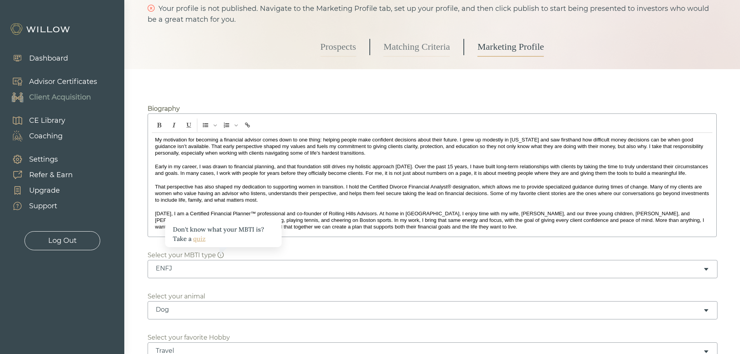
scroll to position [0, 0]
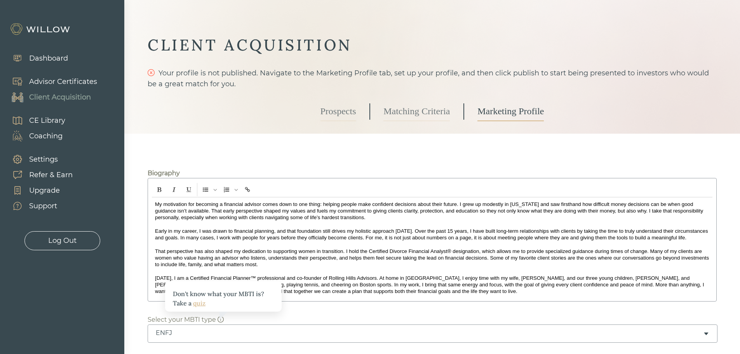
click at [338, 109] on link "Prospects" at bounding box center [339, 111] width 36 height 19
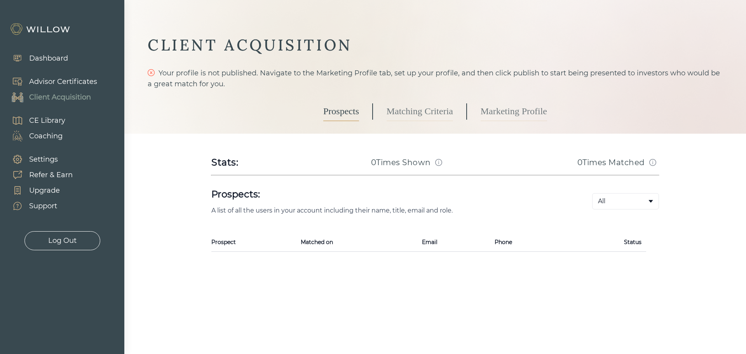
click at [419, 110] on link "Matching Criteria" at bounding box center [420, 111] width 66 height 19
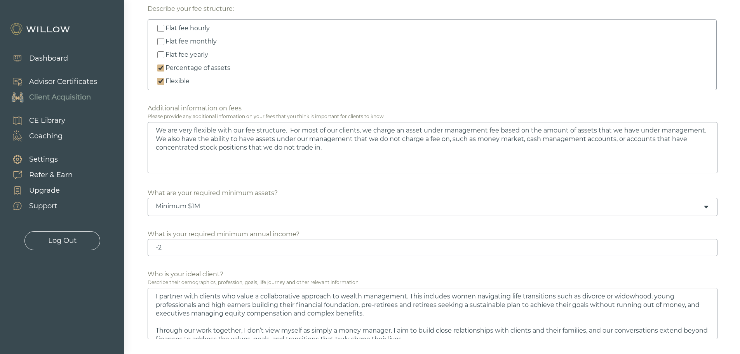
scroll to position [350, 0]
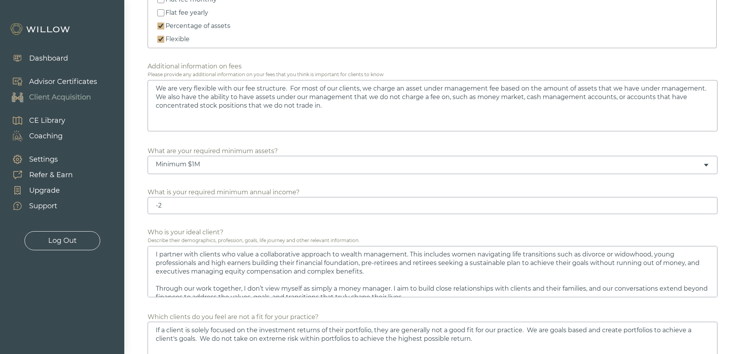
click at [308, 209] on input "-2" at bounding box center [433, 205] width 570 height 17
drag, startPoint x: 274, startPoint y: 205, endPoint x: 115, endPoint y: 207, distance: 158.1
type input "10000"
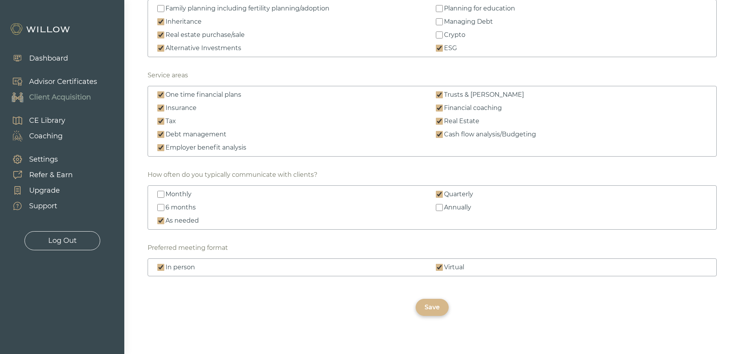
scroll to position [1120, 0]
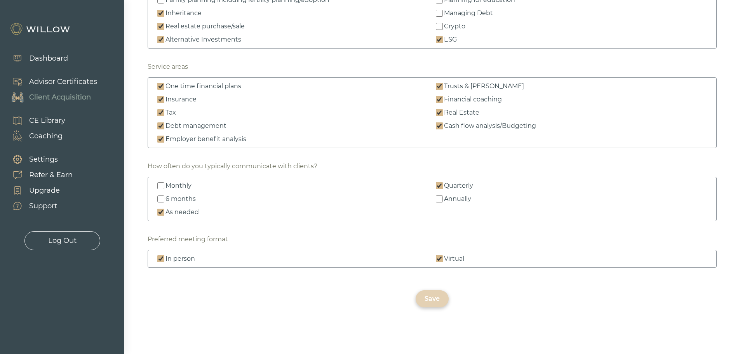
click at [424, 297] on div "Save" at bounding box center [432, 298] width 33 height 17
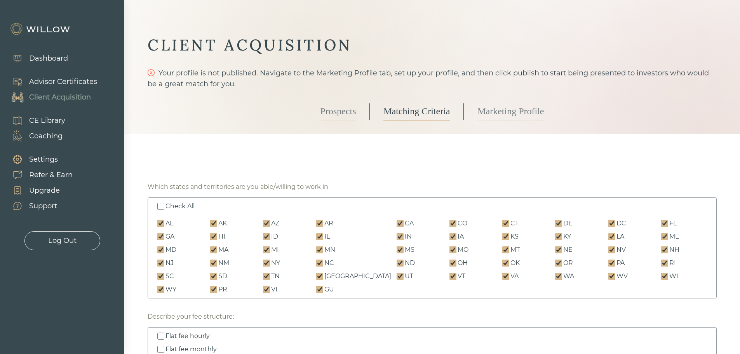
click at [517, 104] on link "Marketing Profile" at bounding box center [510, 111] width 66 height 19
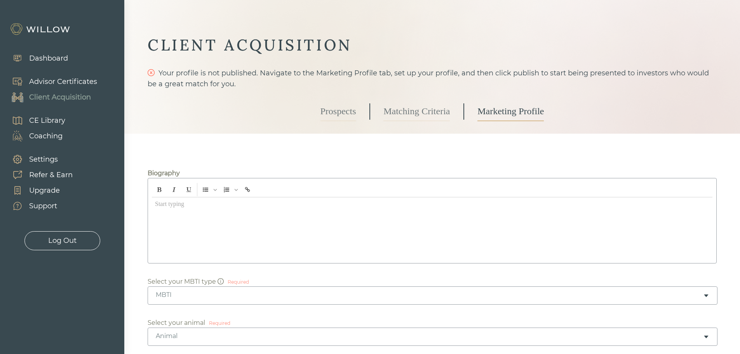
click at [65, 84] on div "Advisor Certificates" at bounding box center [63, 82] width 68 height 10
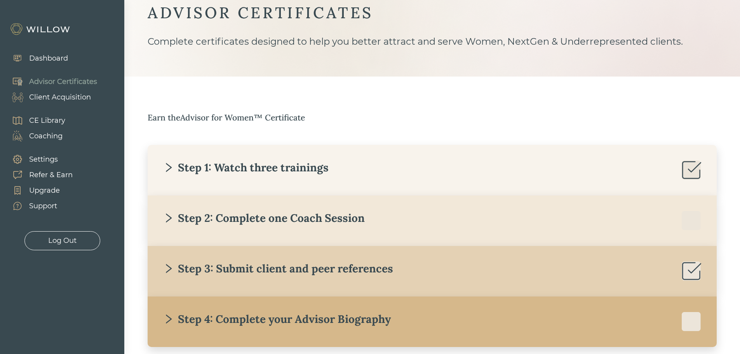
scroll to position [72, 0]
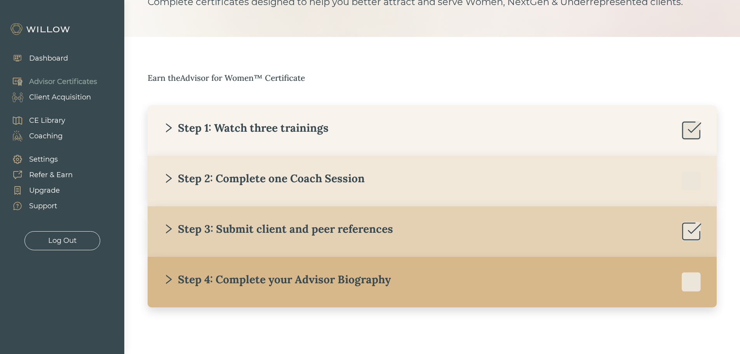
click at [294, 181] on div "Step 2: Complete one Coach Session" at bounding box center [264, 178] width 202 height 14
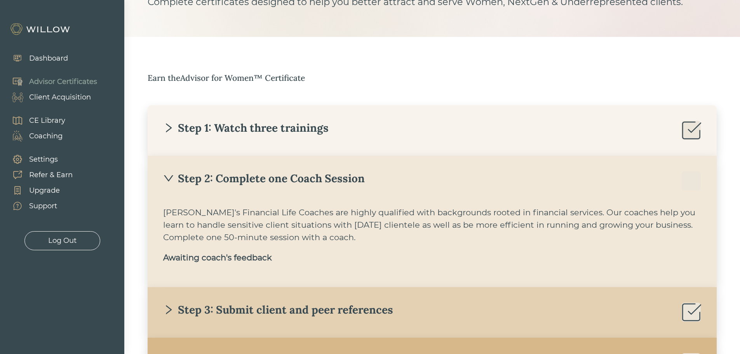
click at [294, 181] on div "Step 2: Complete one Coach Session" at bounding box center [264, 178] width 202 height 14
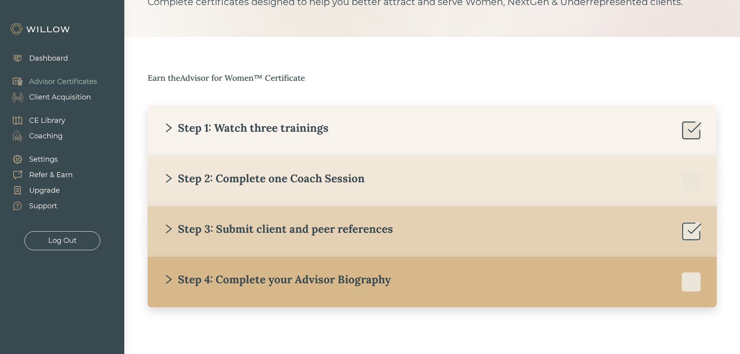
click at [294, 181] on div "Step 2: Complete one Coach Session" at bounding box center [264, 178] width 202 height 14
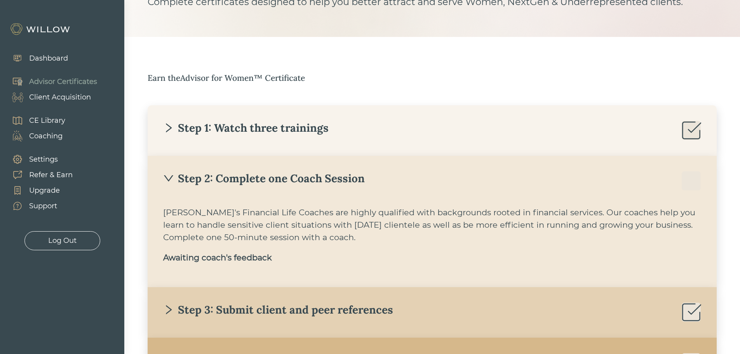
click at [294, 181] on div "Step 2: Complete one Coach Session" at bounding box center [264, 178] width 202 height 14
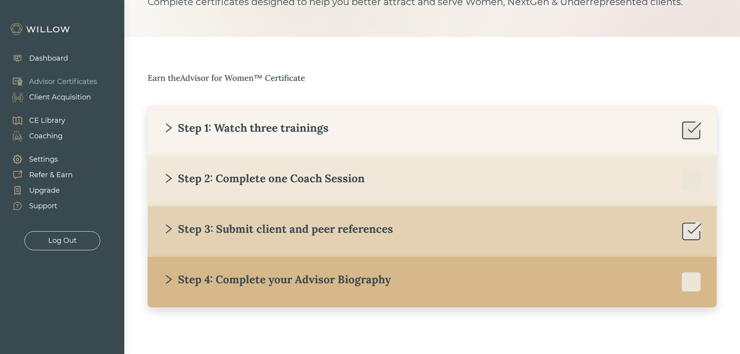
click at [54, 56] on div "Dashboard" at bounding box center [48, 58] width 39 height 10
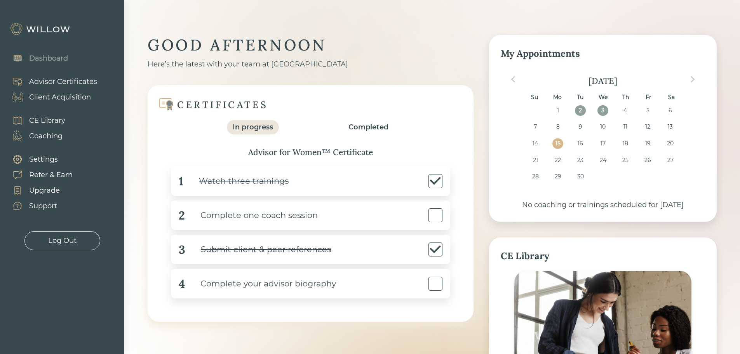
click at [62, 98] on div "Client Acquisition" at bounding box center [60, 97] width 62 height 10
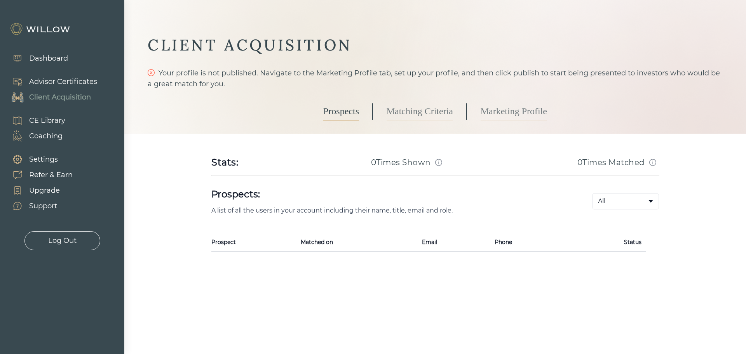
click at [522, 111] on link "Marketing Profile" at bounding box center [514, 111] width 66 height 19
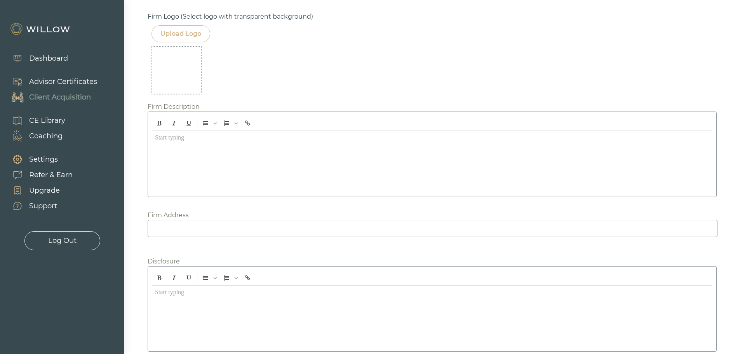
scroll to position [635, 0]
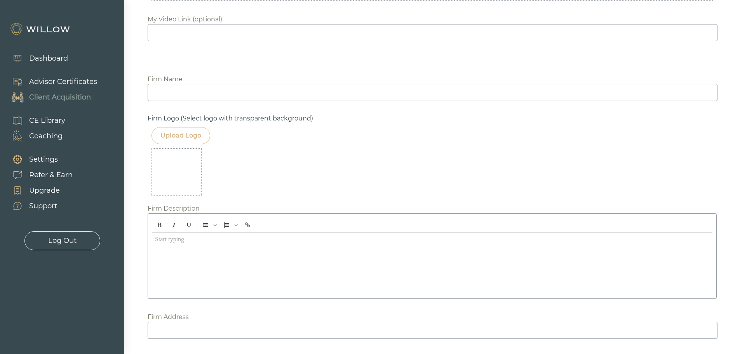
click at [239, 90] on input at bounding box center [433, 92] width 570 height 17
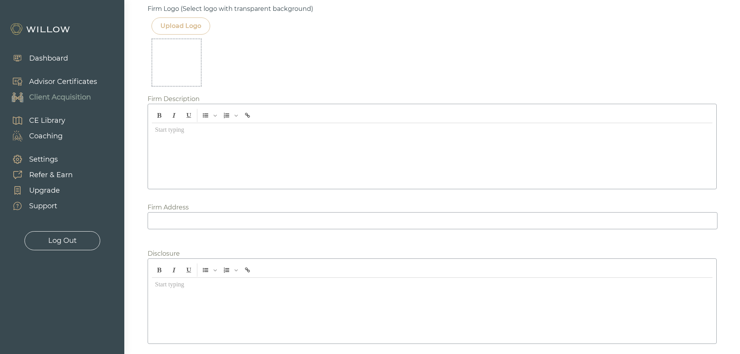
scroll to position [868, 0]
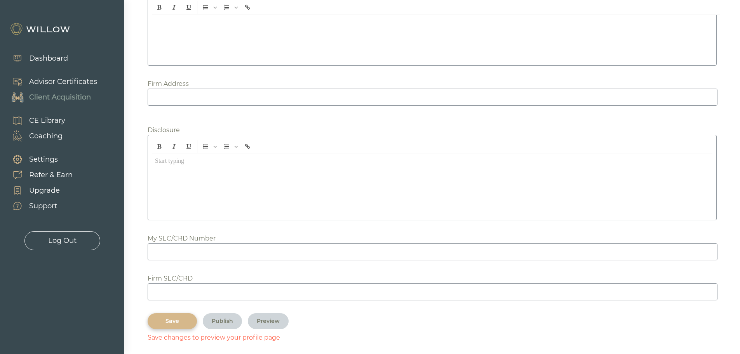
type input "Rolling Hills Advisors"
drag, startPoint x: 740, startPoint y: 260, endPoint x: 740, endPoint y: 173, distance: 86.2
